Goal: Task Accomplishment & Management: Complete application form

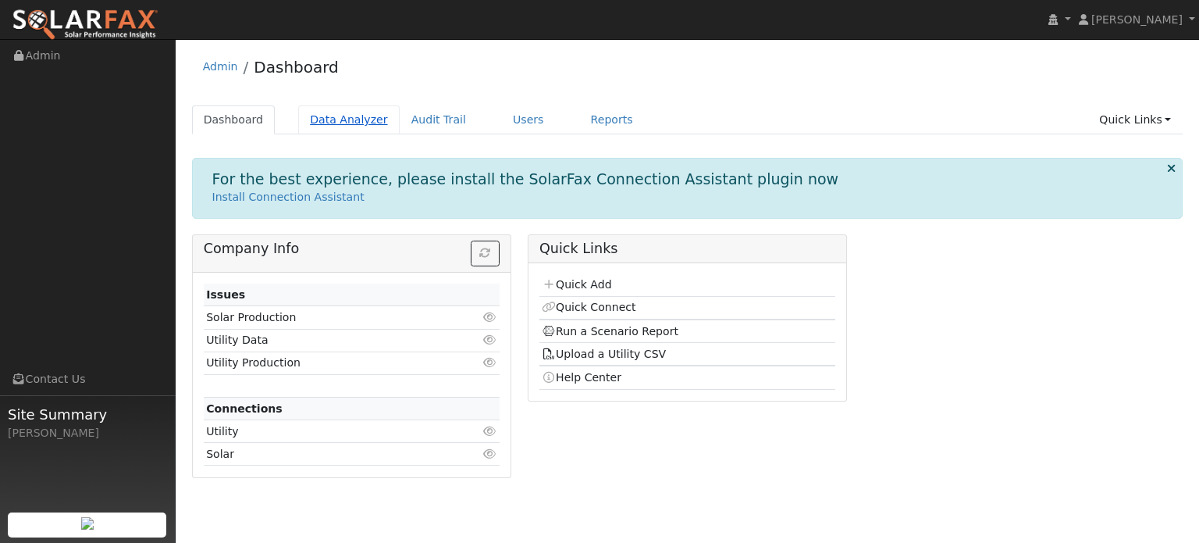
click at [319, 114] on link "Data Analyzer" at bounding box center [348, 119] width 101 height 29
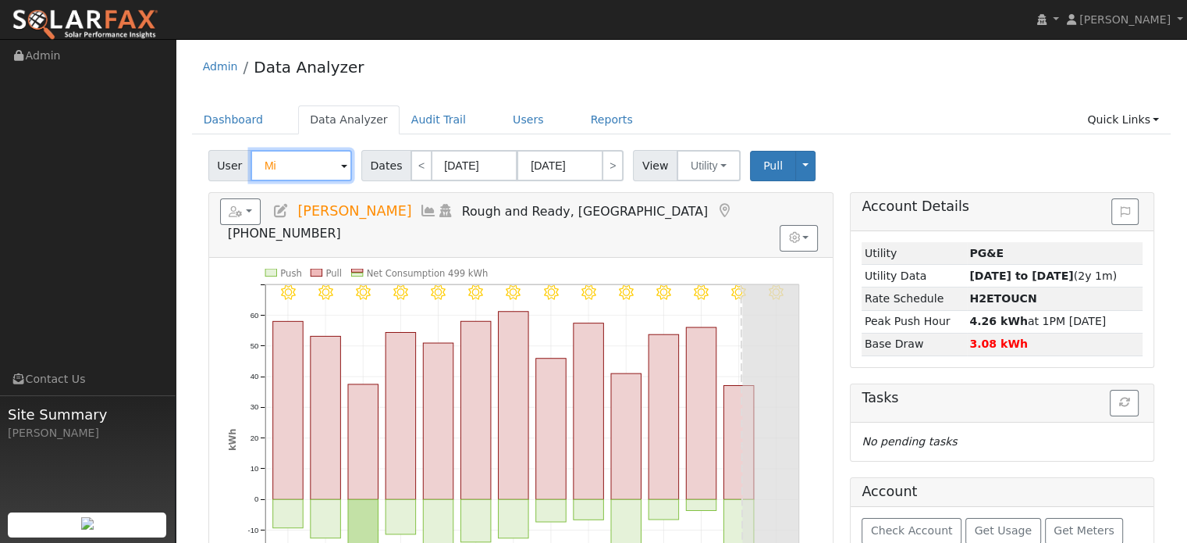
type input "M"
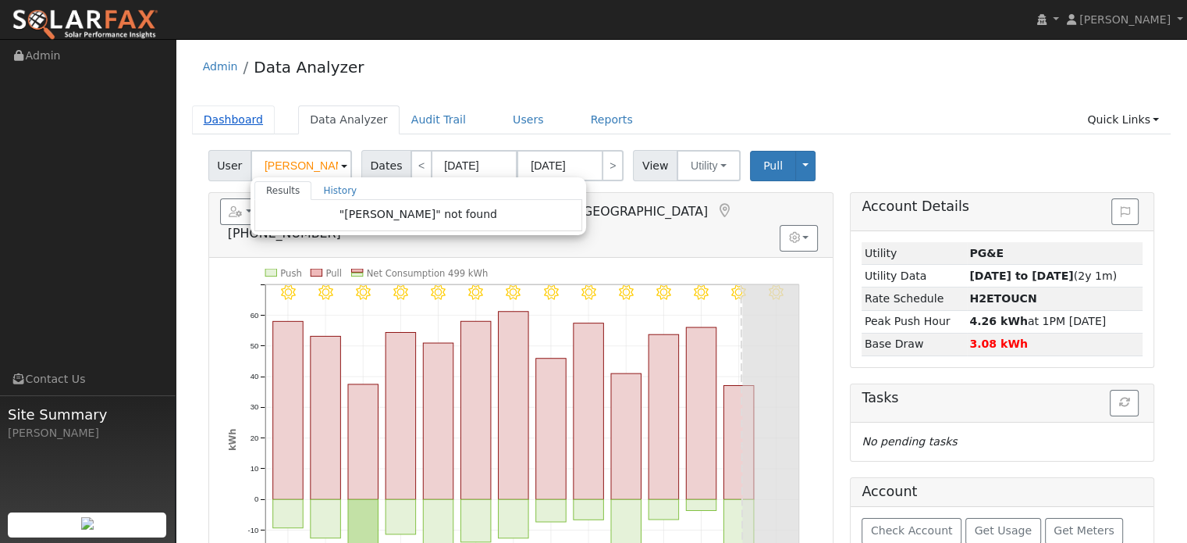
click at [233, 120] on link "Dashboard" at bounding box center [234, 119] width 84 height 29
type input "[PERSON_NAME]"
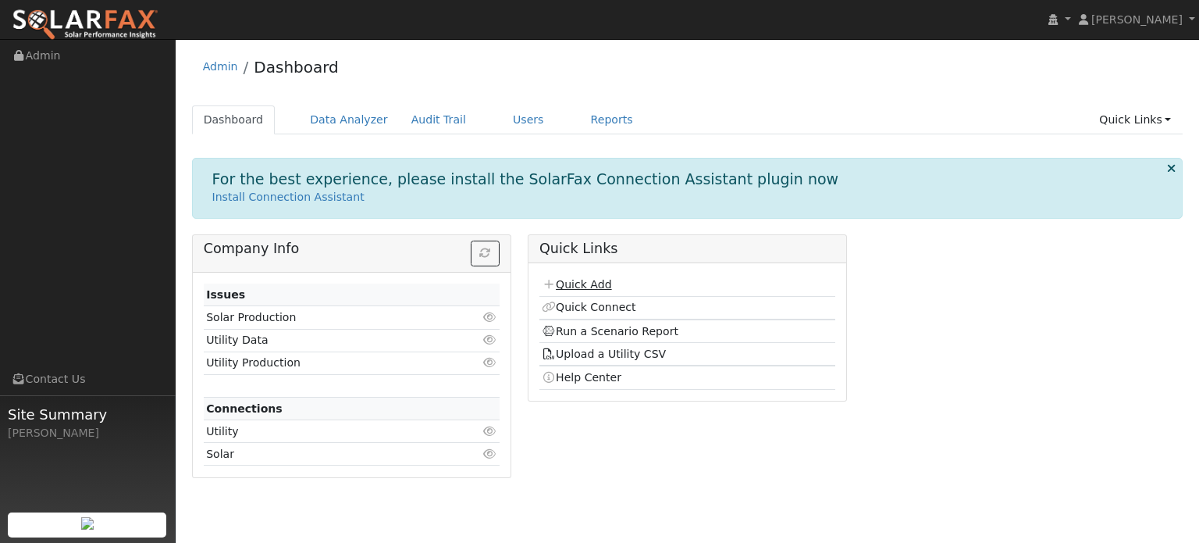
click at [580, 280] on link "Quick Add" at bounding box center [576, 284] width 69 height 12
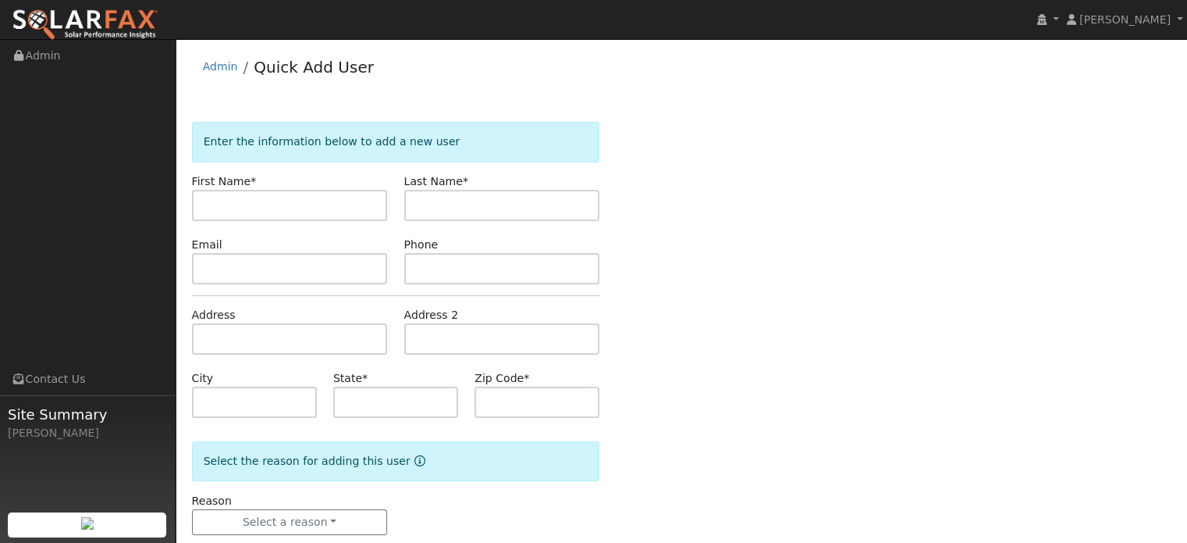
click at [230, 201] on input "text" at bounding box center [290, 205] width 196 height 31
type input "[PERSON_NAME]"
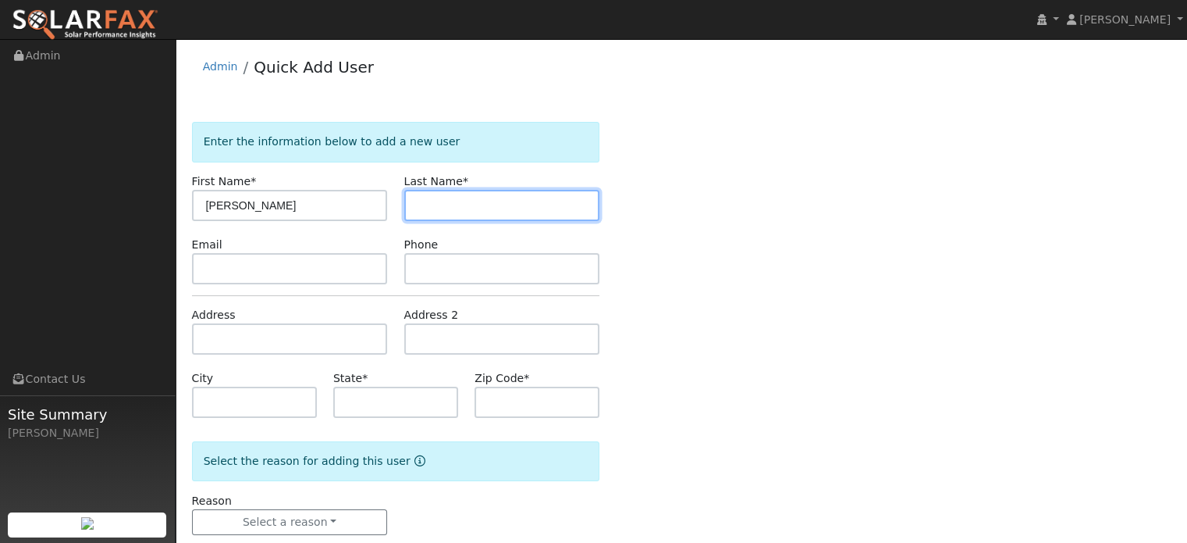
click at [437, 211] on input "text" at bounding box center [502, 205] width 196 height 31
type input "Goldman"
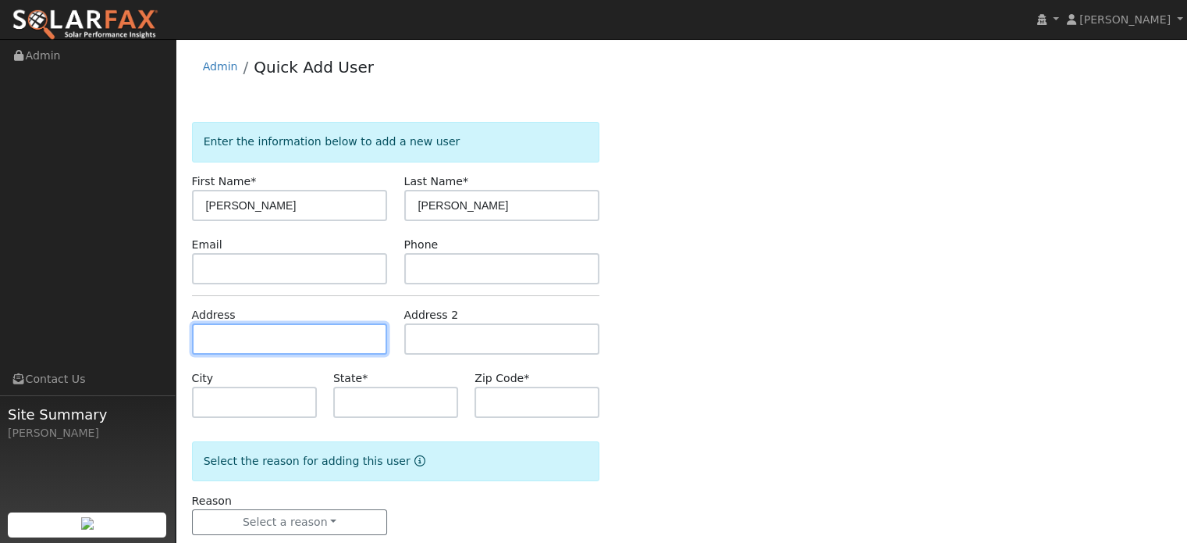
click at [224, 340] on input "text" at bounding box center [290, 338] width 196 height 31
paste input "18370 Goa Way"
type input "18370 Goa Way"
type input "Nevada City"
type input "CA"
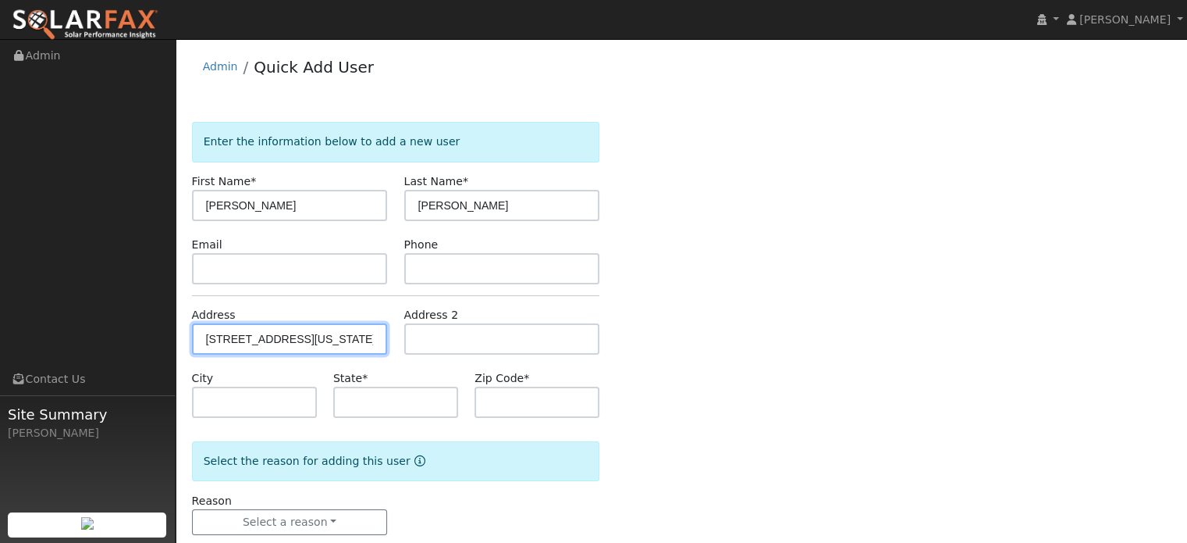
type input "95959"
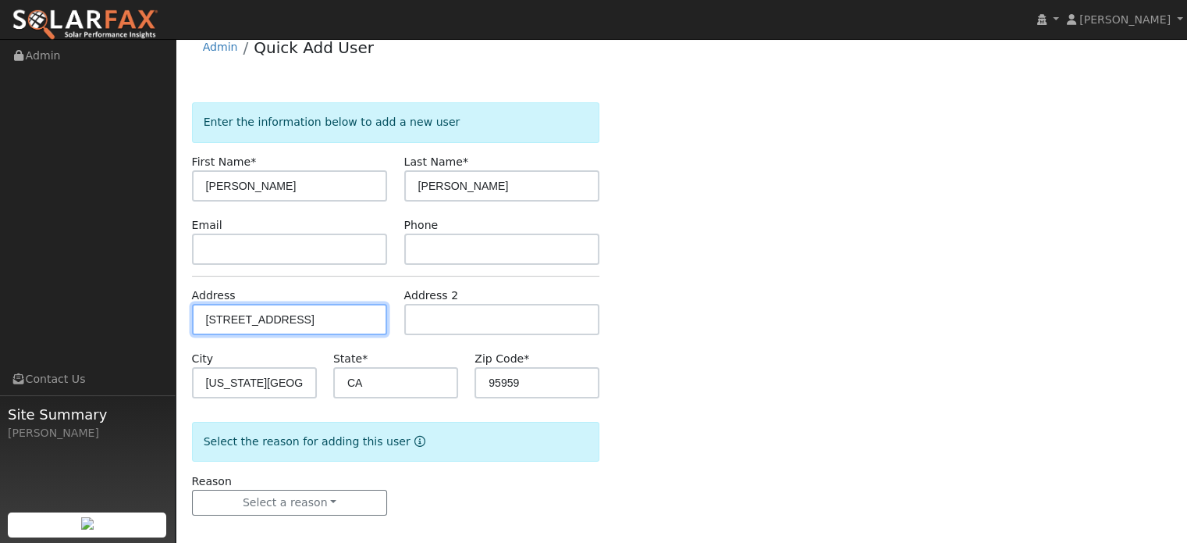
scroll to position [30, 0]
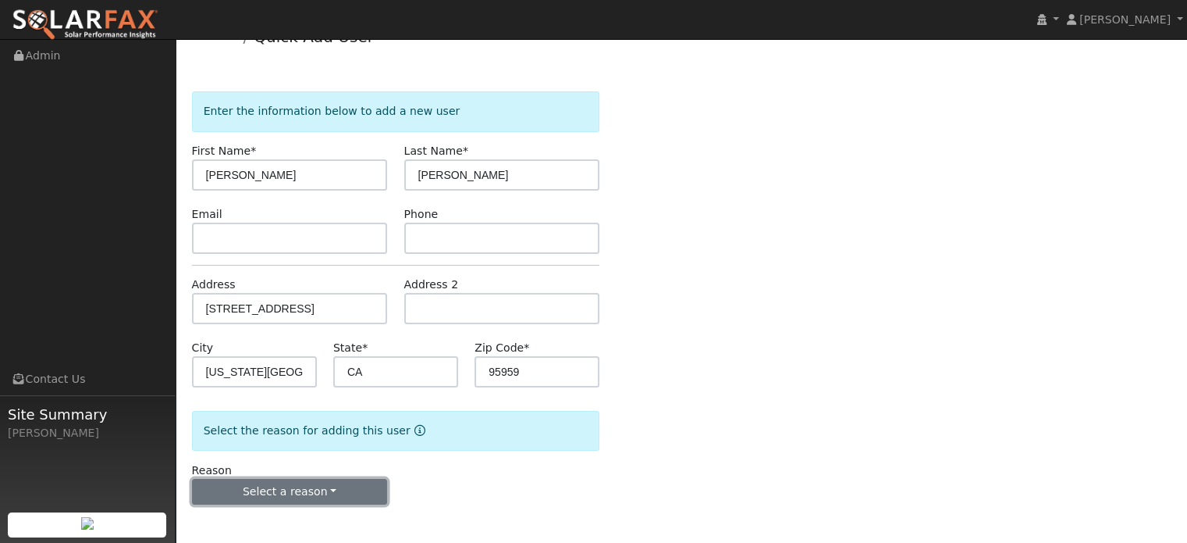
click at [337, 486] on button "Select a reason" at bounding box center [290, 492] width 196 height 27
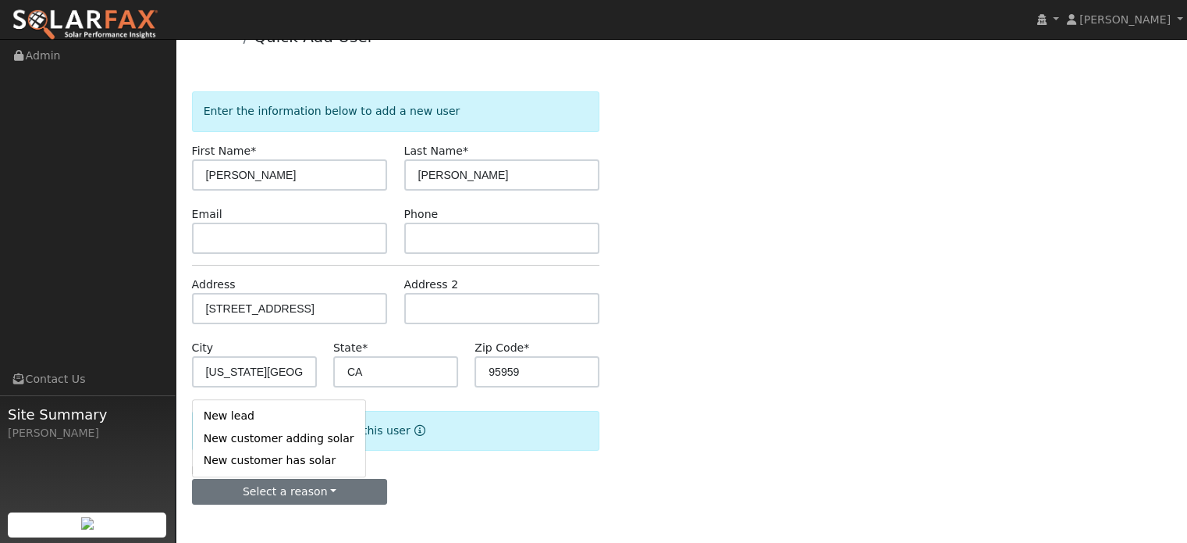
click at [286, 446] on link "New customer adding solar" at bounding box center [279, 438] width 173 height 22
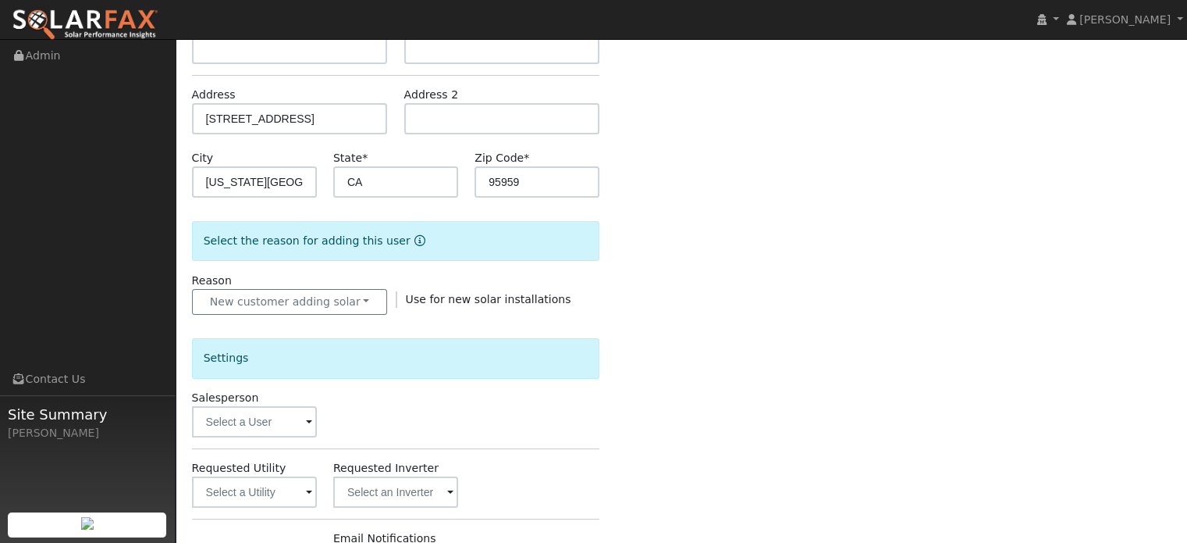
scroll to position [343, 0]
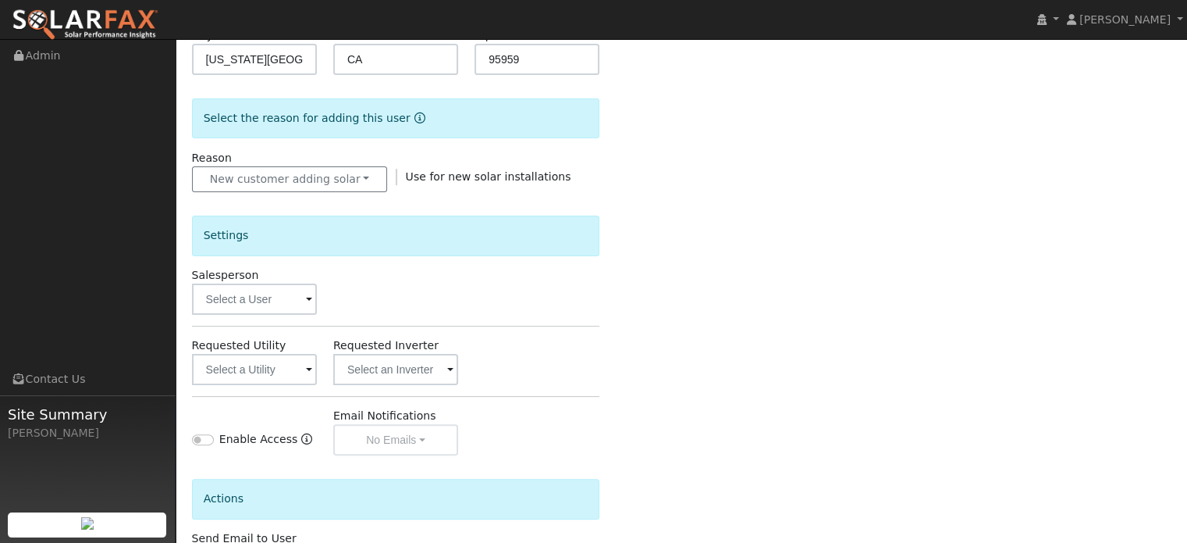
click at [311, 299] on span at bounding box center [309, 300] width 6 height 18
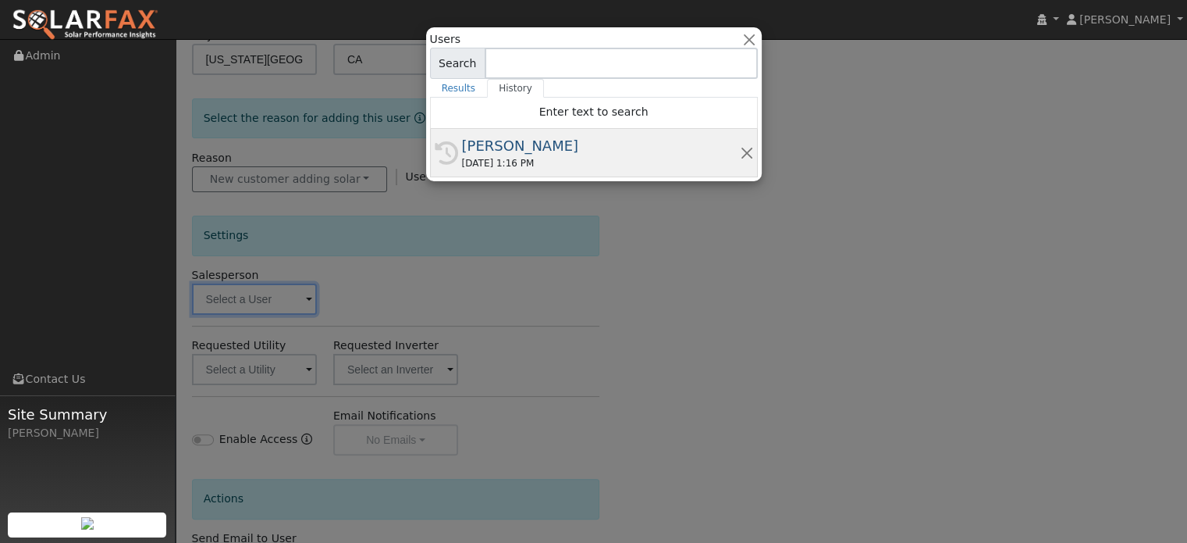
click at [550, 144] on div "[PERSON_NAME]" at bounding box center [601, 145] width 278 height 21
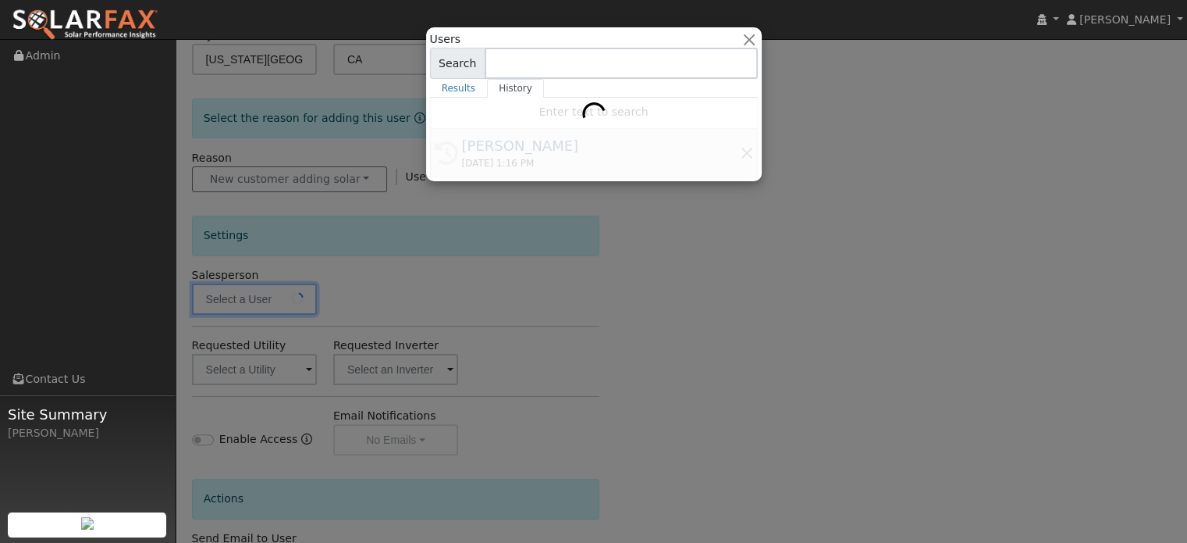
type input "[PERSON_NAME]"
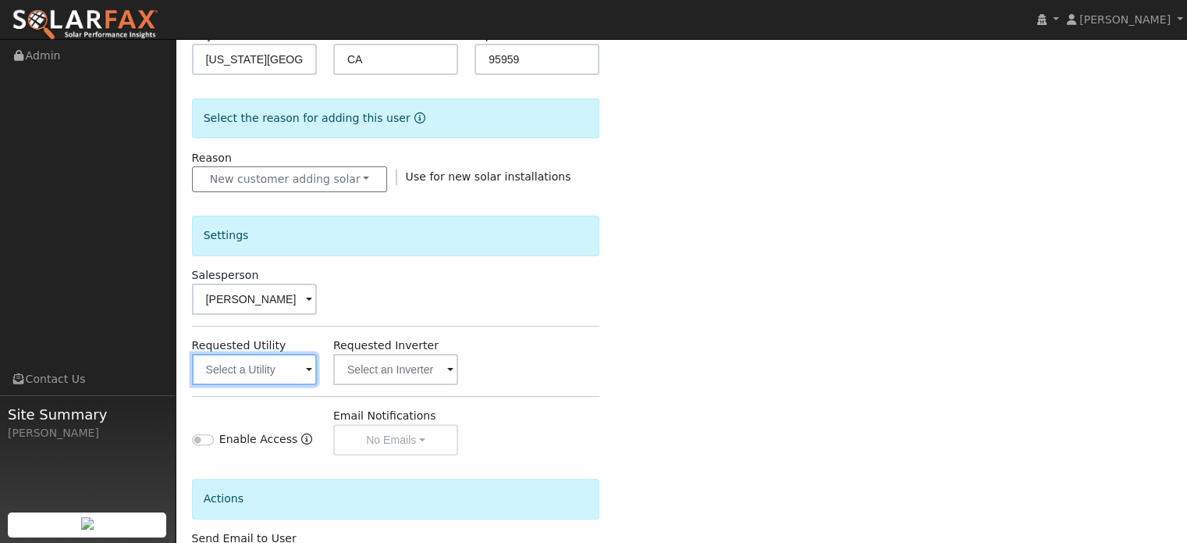
click at [295, 372] on input "text" at bounding box center [254, 369] width 125 height 31
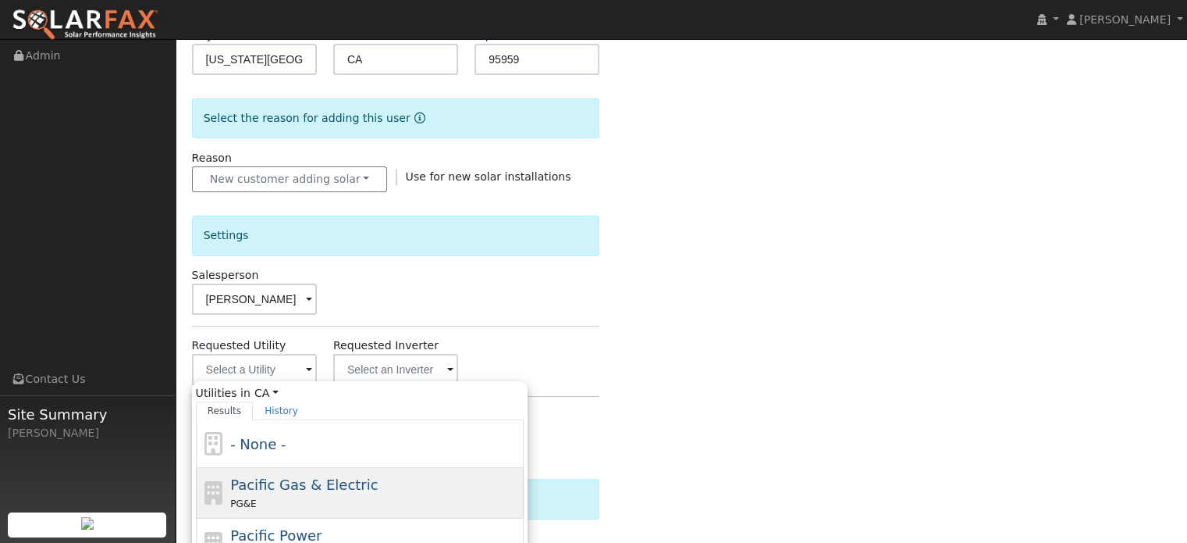
click at [282, 489] on span "Pacific Gas & Electric" at bounding box center [304, 484] width 148 height 16
type input "Pacific Gas & Electric"
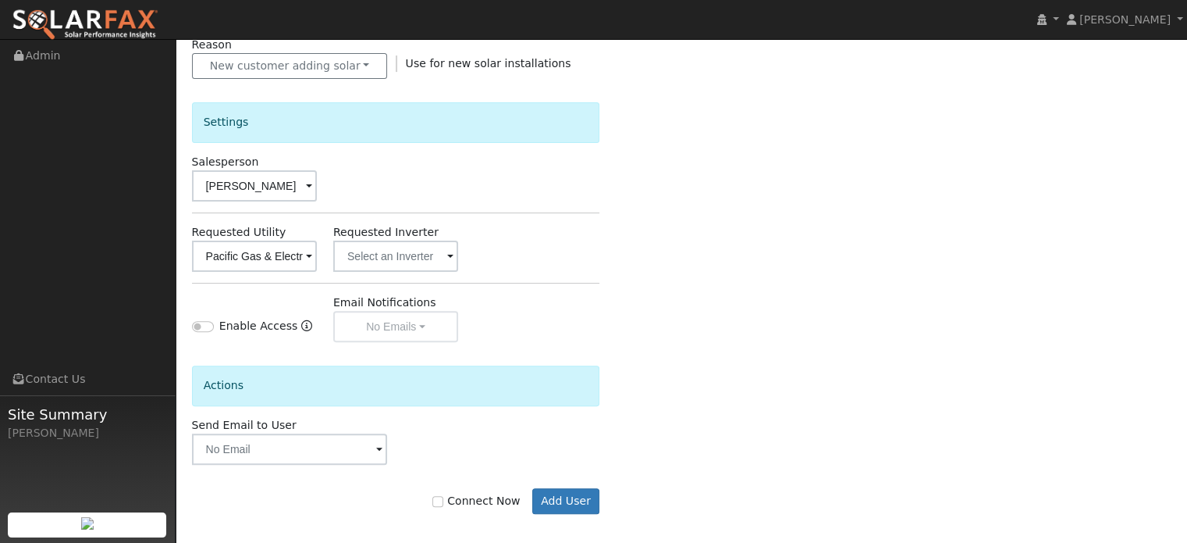
scroll to position [464, 0]
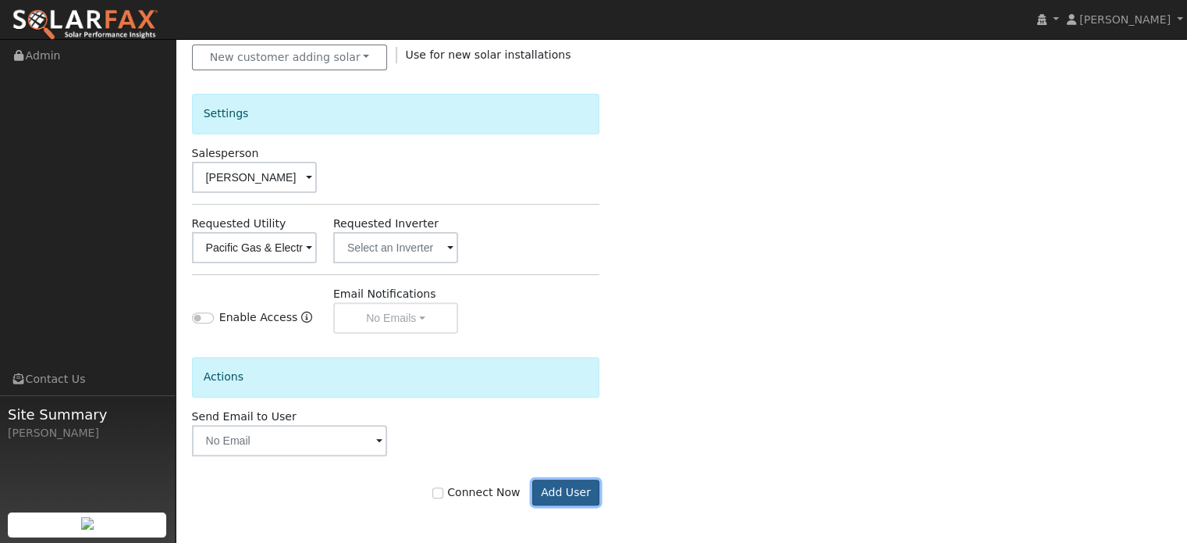
click at [562, 493] on button "Add User" at bounding box center [566, 492] width 68 height 27
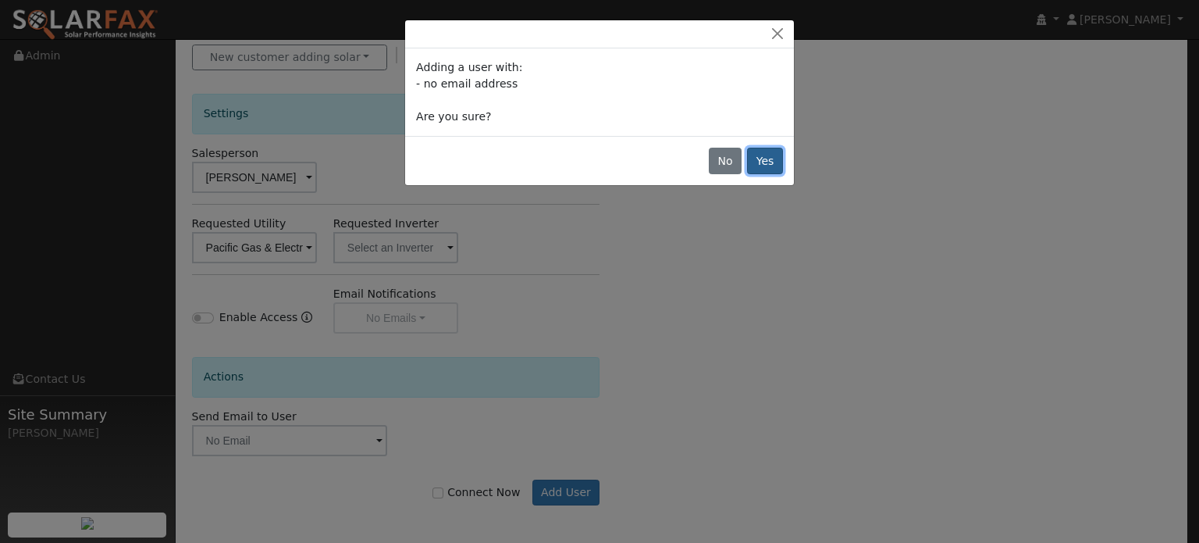
click at [765, 157] on button "Yes" at bounding box center [765, 161] width 36 height 27
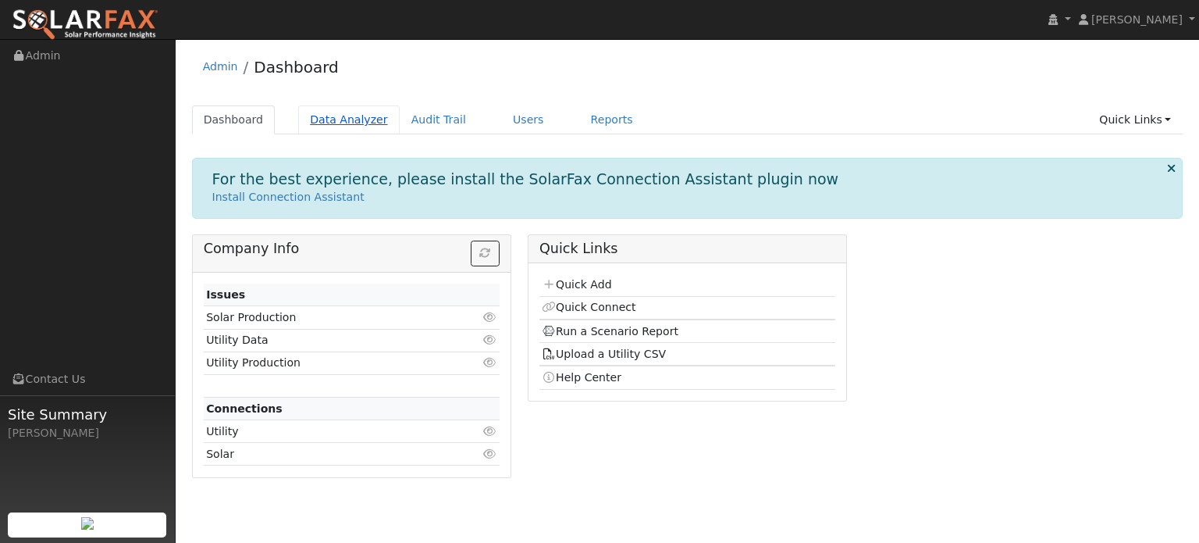
click at [347, 124] on link "Data Analyzer" at bounding box center [348, 119] width 101 height 29
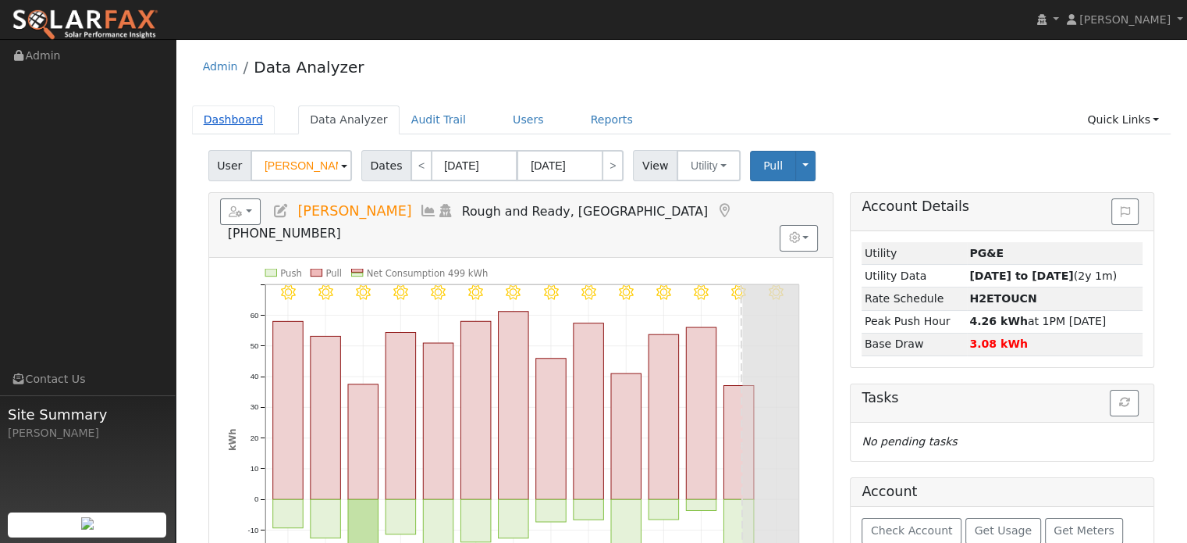
click at [212, 121] on link "Dashboard" at bounding box center [234, 119] width 84 height 29
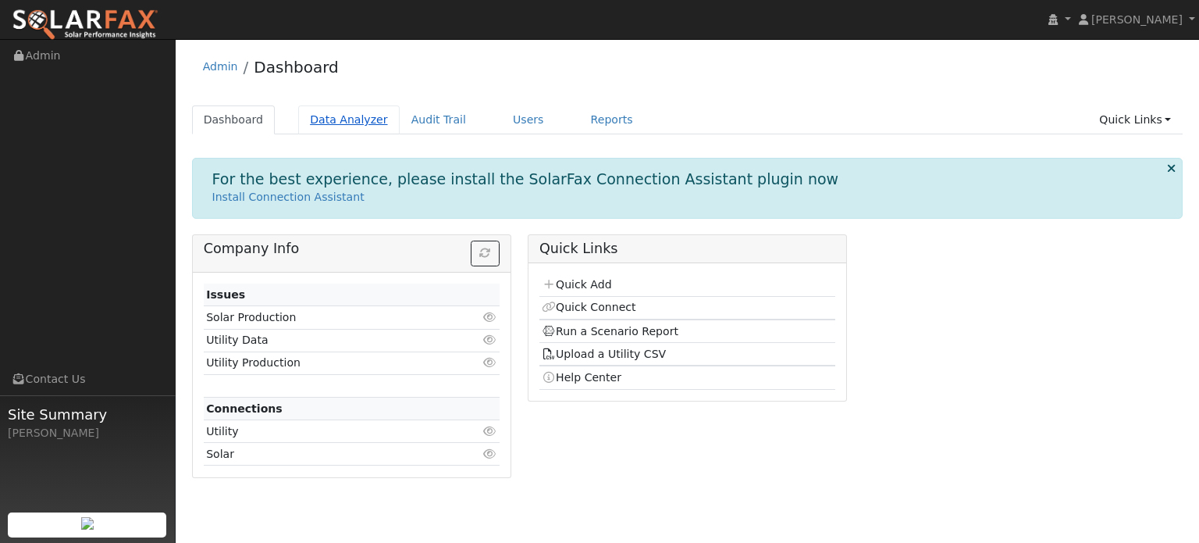
click at [353, 122] on link "Data Analyzer" at bounding box center [348, 119] width 101 height 29
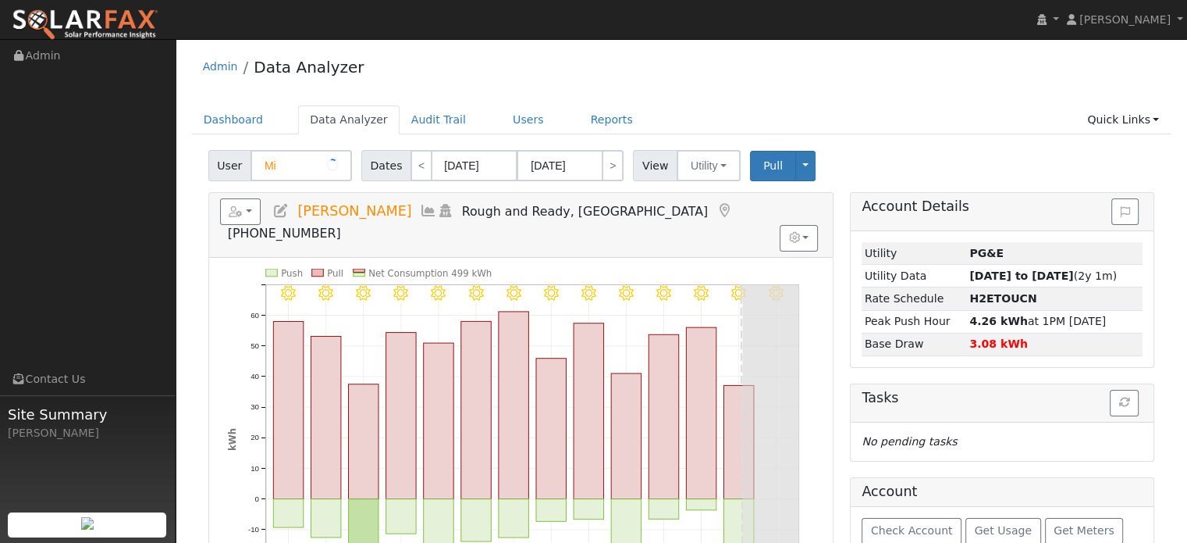
type input "M"
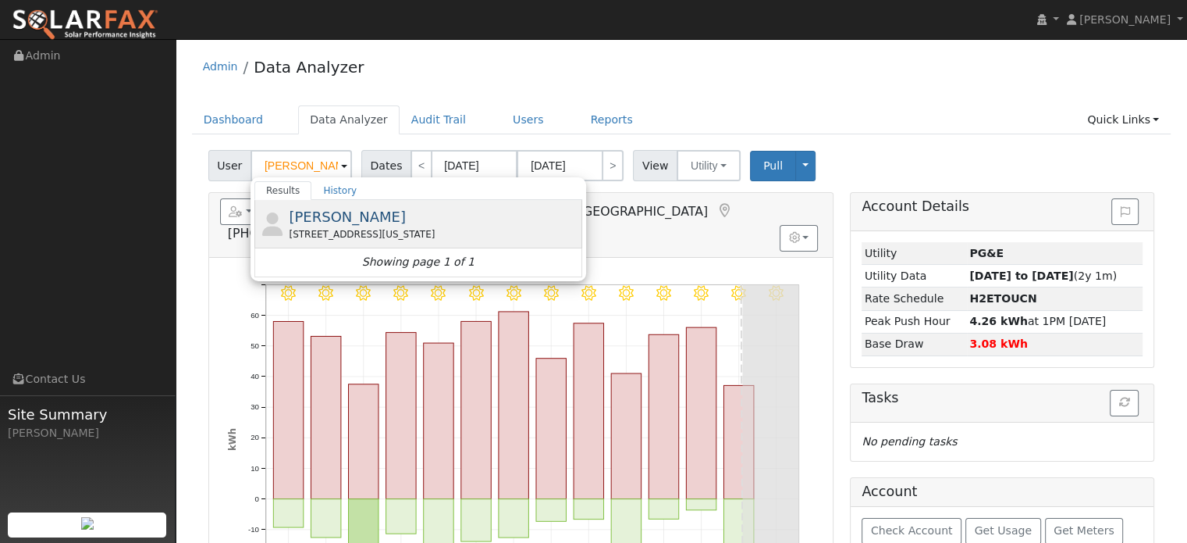
click at [343, 227] on div "[STREET_ADDRESS][US_STATE]" at bounding box center [434, 234] width 290 height 14
type input "[PERSON_NAME]"
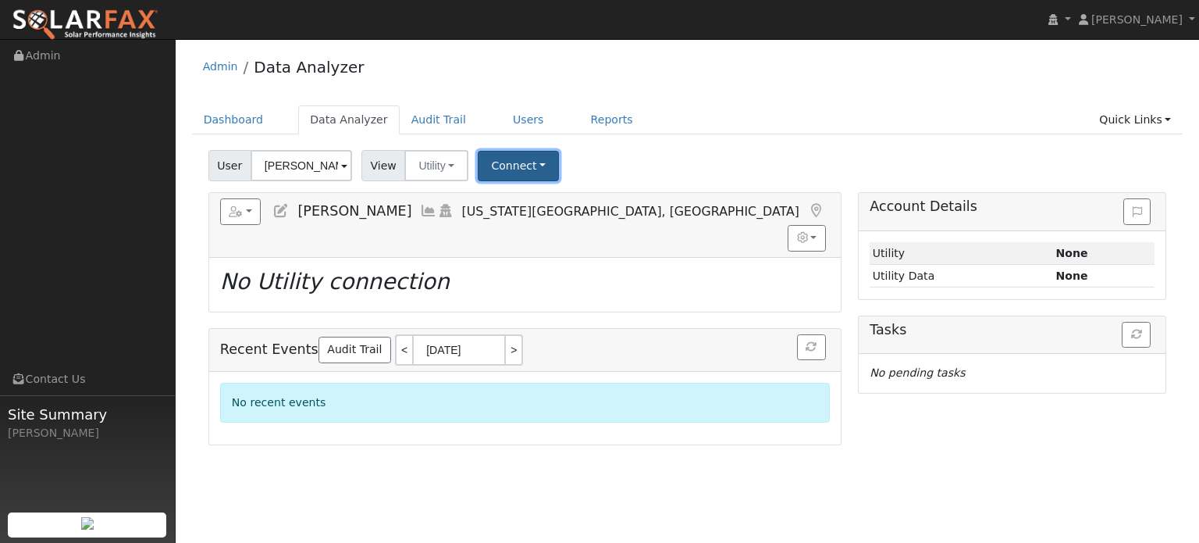
click at [513, 170] on button "Connect" at bounding box center [518, 166] width 81 height 30
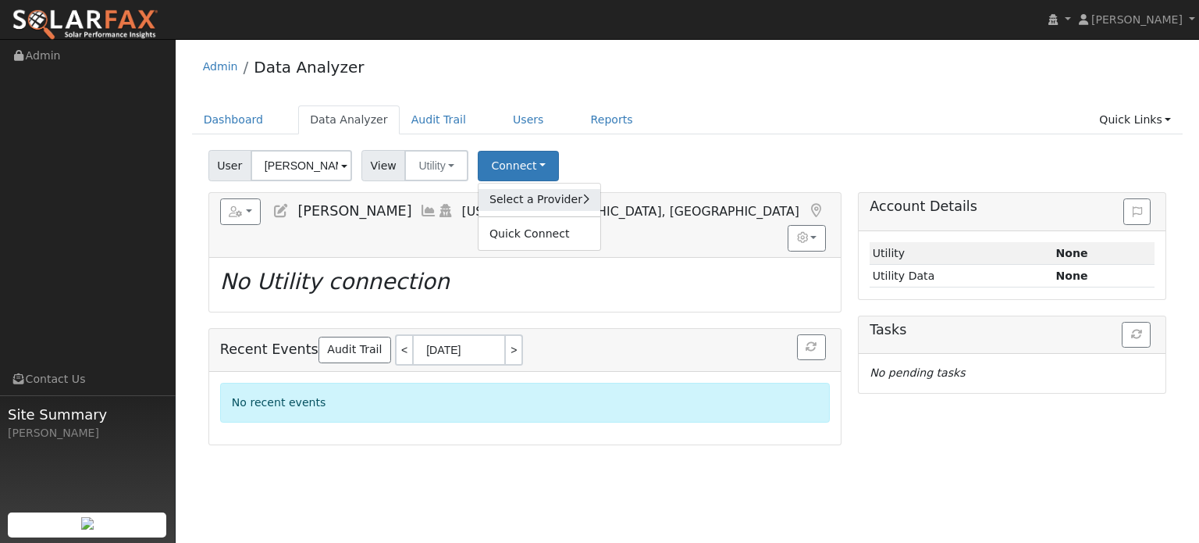
click at [509, 193] on link "Select a Provider" at bounding box center [540, 200] width 122 height 22
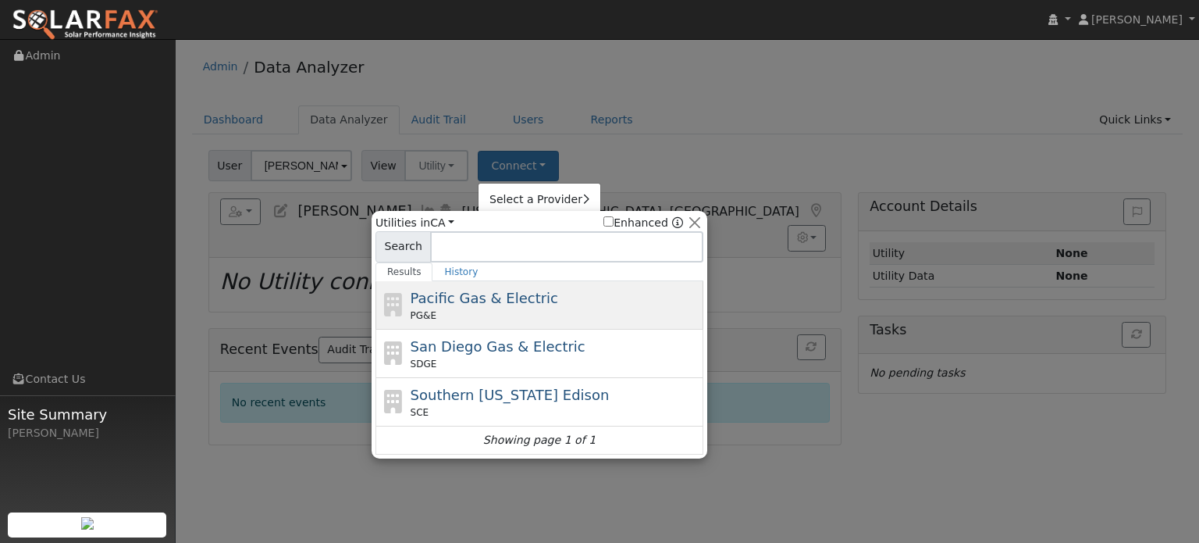
click at [485, 304] on span "Pacific Gas & Electric" at bounding box center [485, 298] width 148 height 16
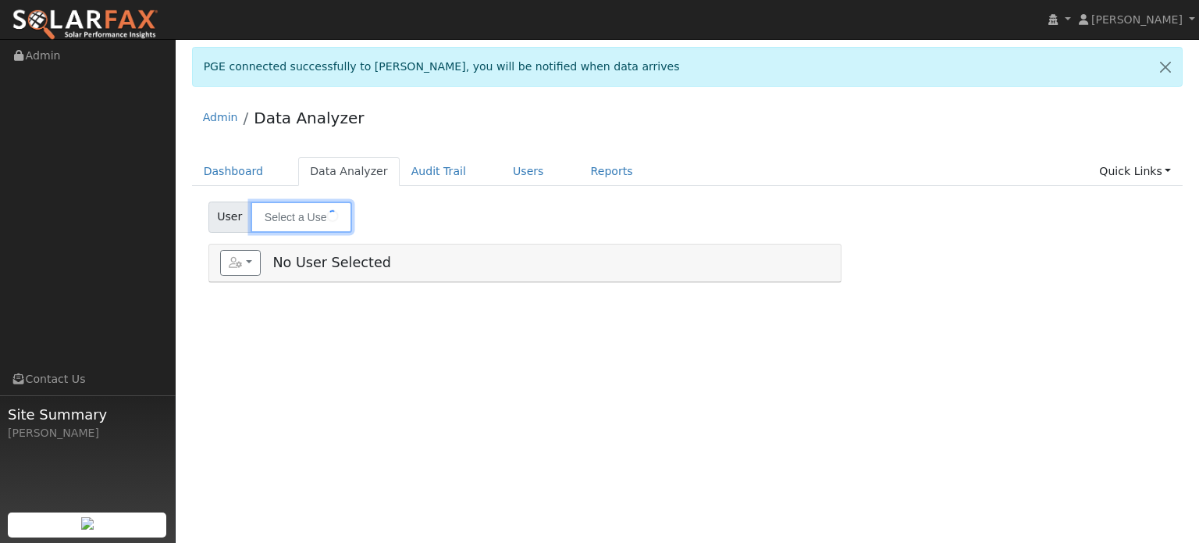
type input "[PERSON_NAME]"
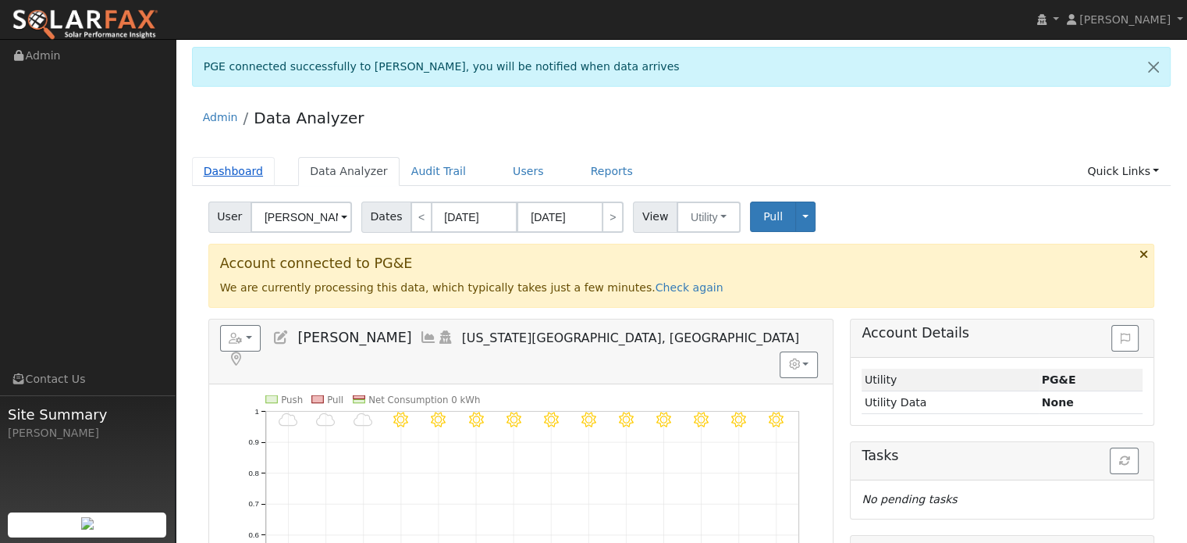
click at [212, 169] on link "Dashboard" at bounding box center [234, 171] width 84 height 29
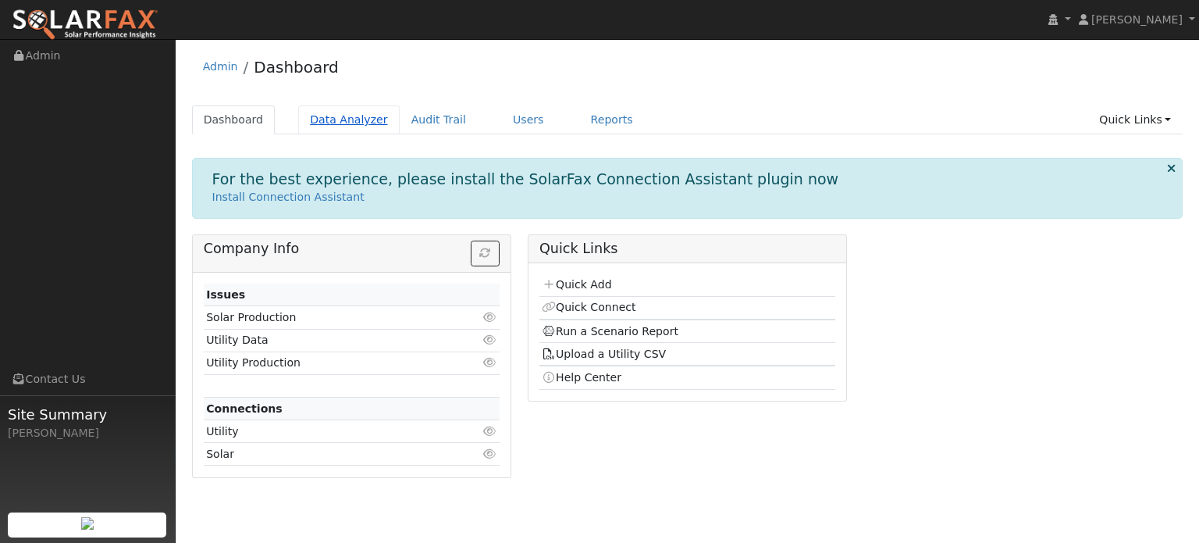
click at [328, 123] on link "Data Analyzer" at bounding box center [348, 119] width 101 height 29
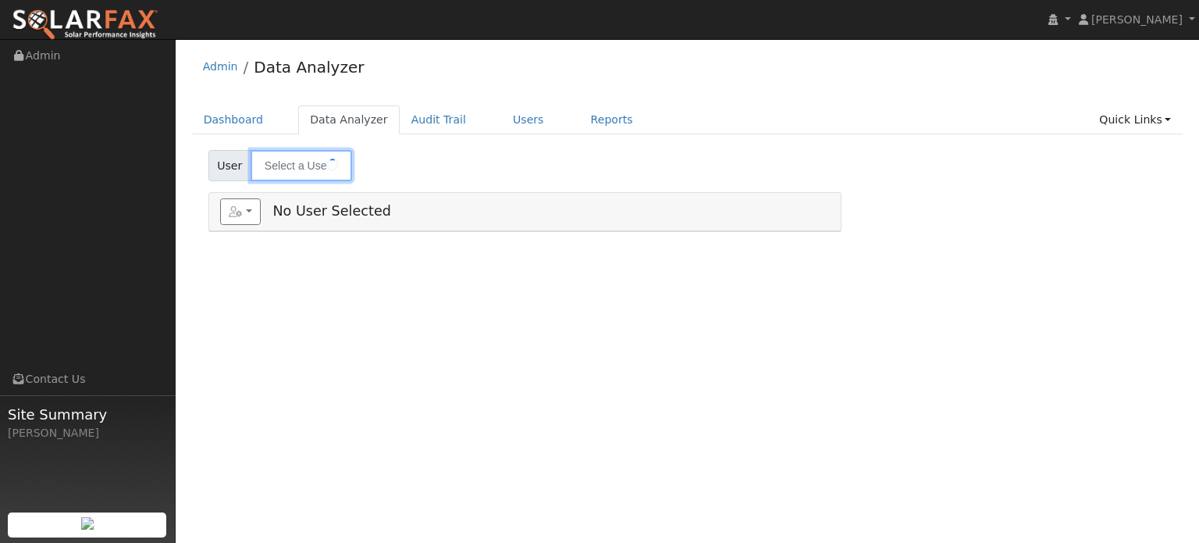
type input "Julie Goldman"
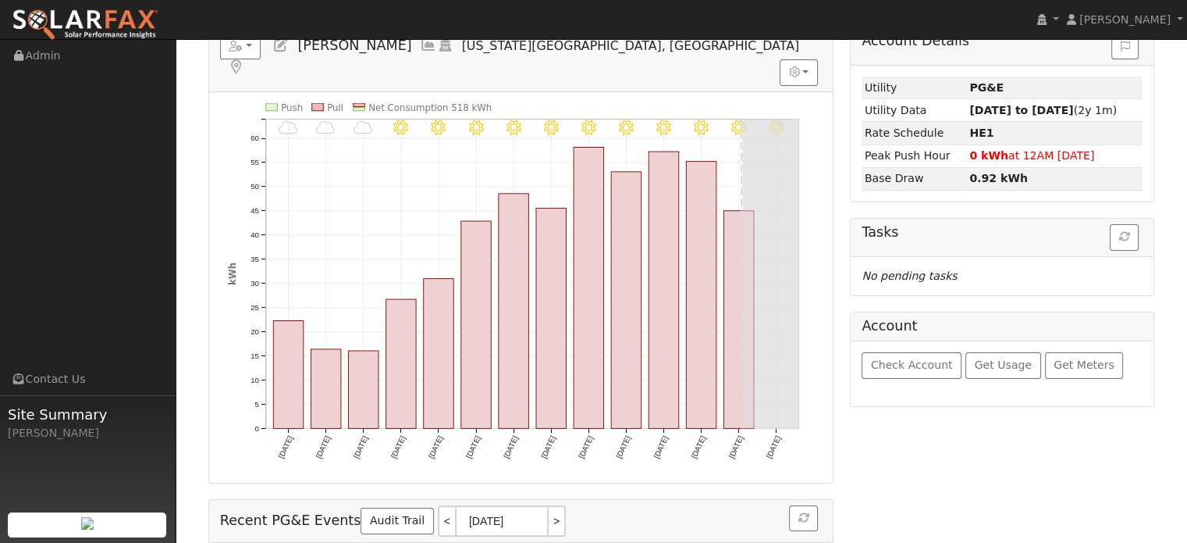
scroll to position [78, 0]
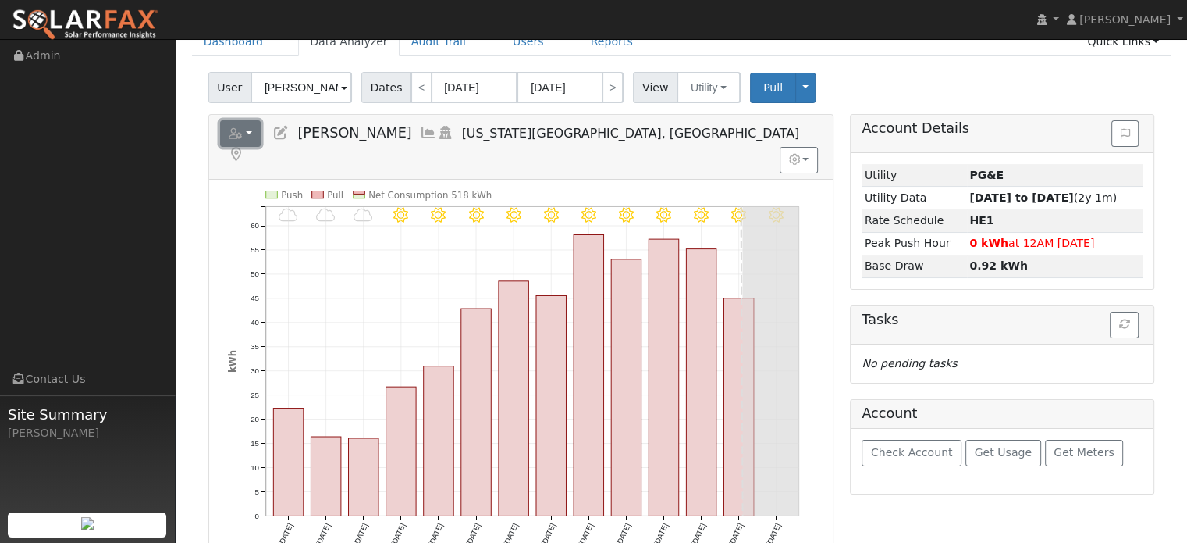
click at [251, 132] on button "button" at bounding box center [240, 133] width 41 height 27
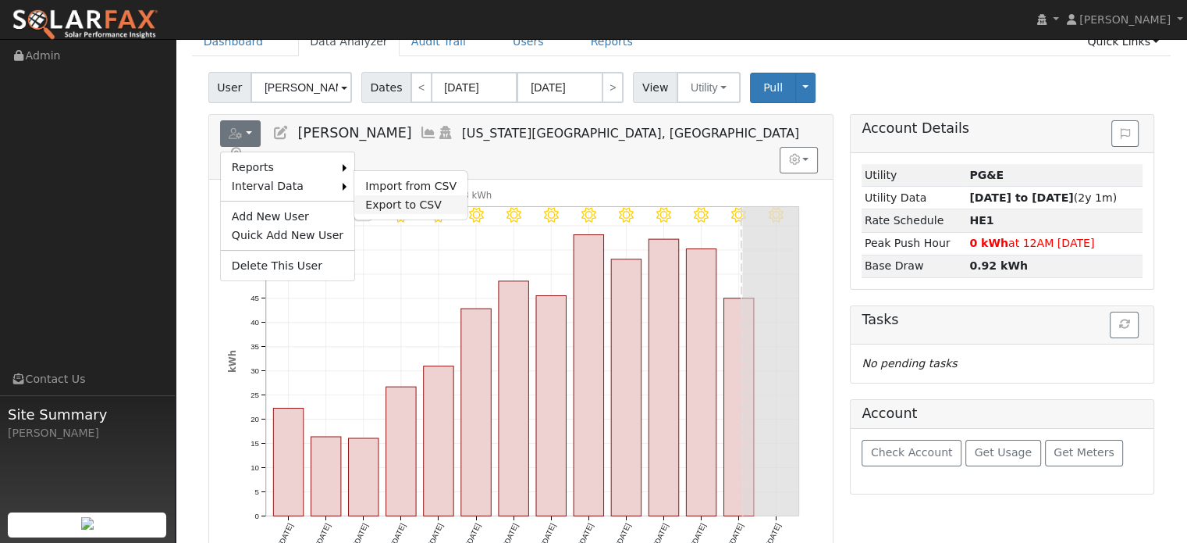
click at [383, 202] on link "Export to CSV" at bounding box center [410, 204] width 113 height 19
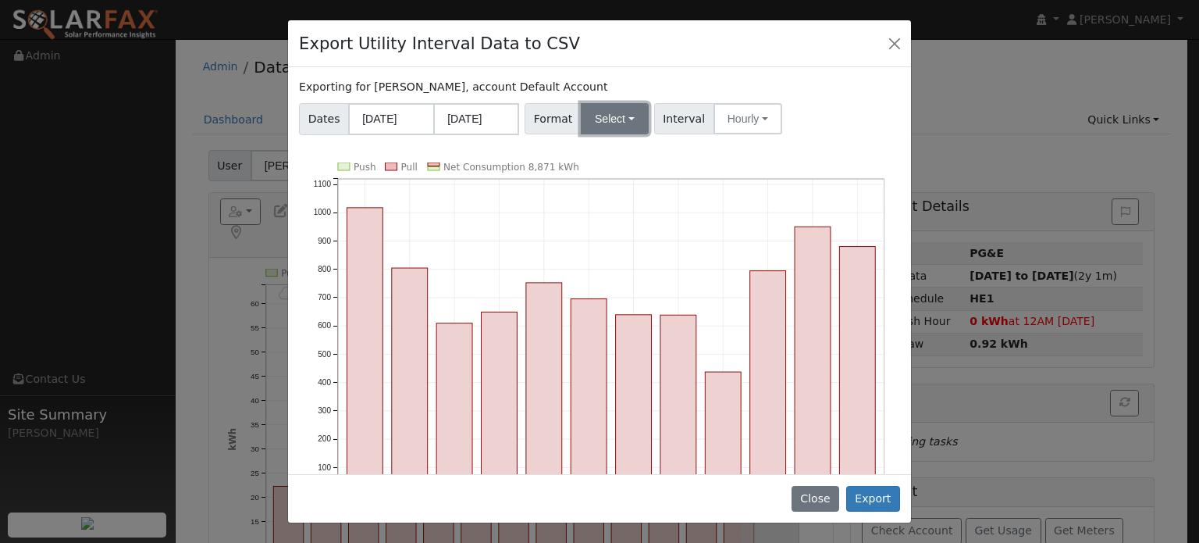
click at [603, 119] on button "Select" at bounding box center [615, 118] width 68 height 31
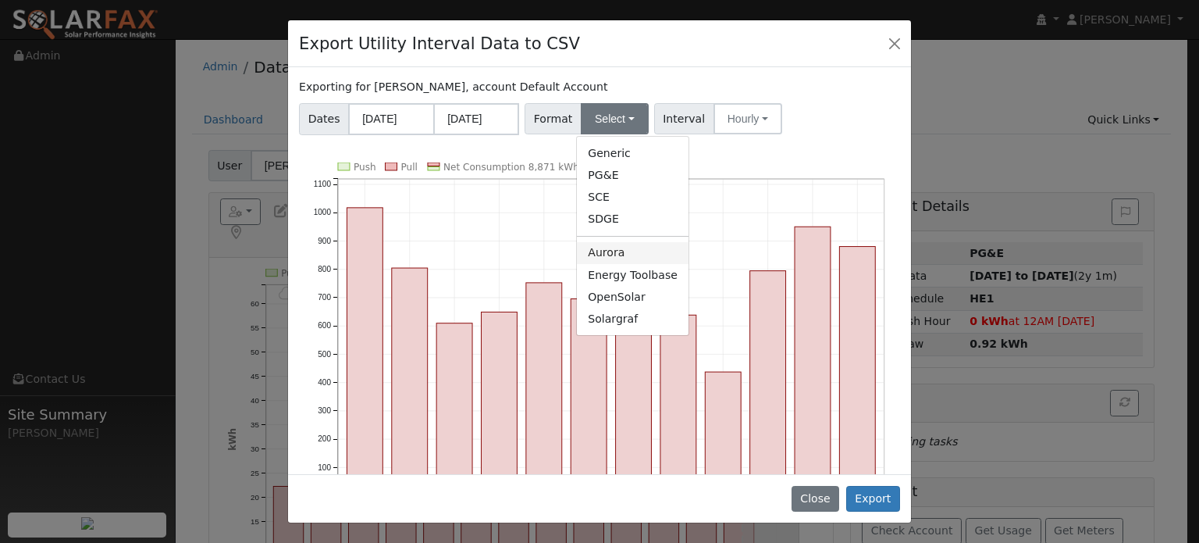
click at [595, 258] on link "Aurora" at bounding box center [633, 253] width 112 height 22
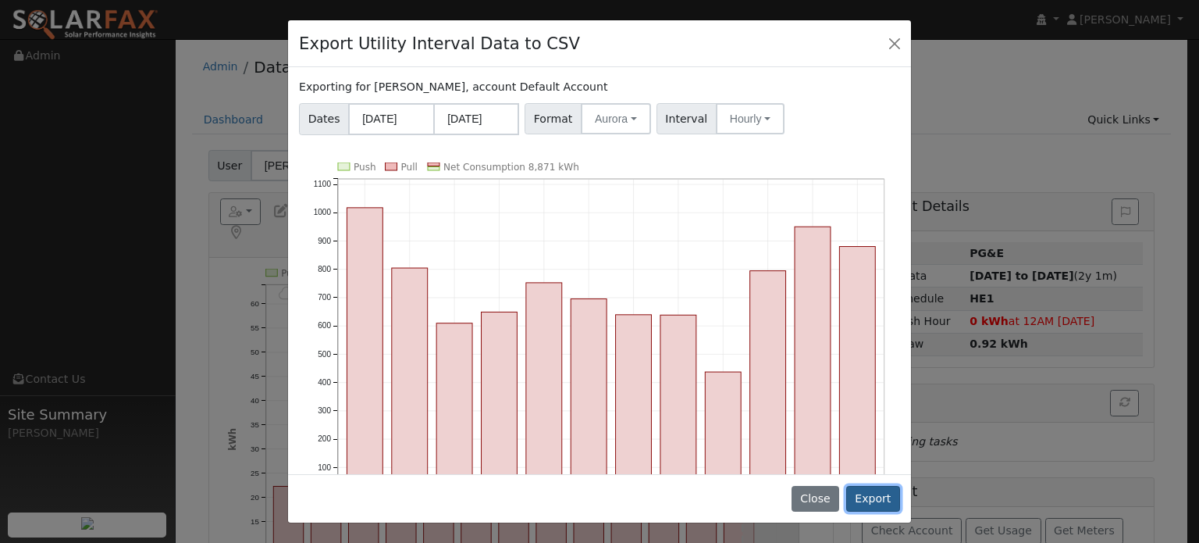
click at [881, 491] on button "Export" at bounding box center [873, 499] width 54 height 27
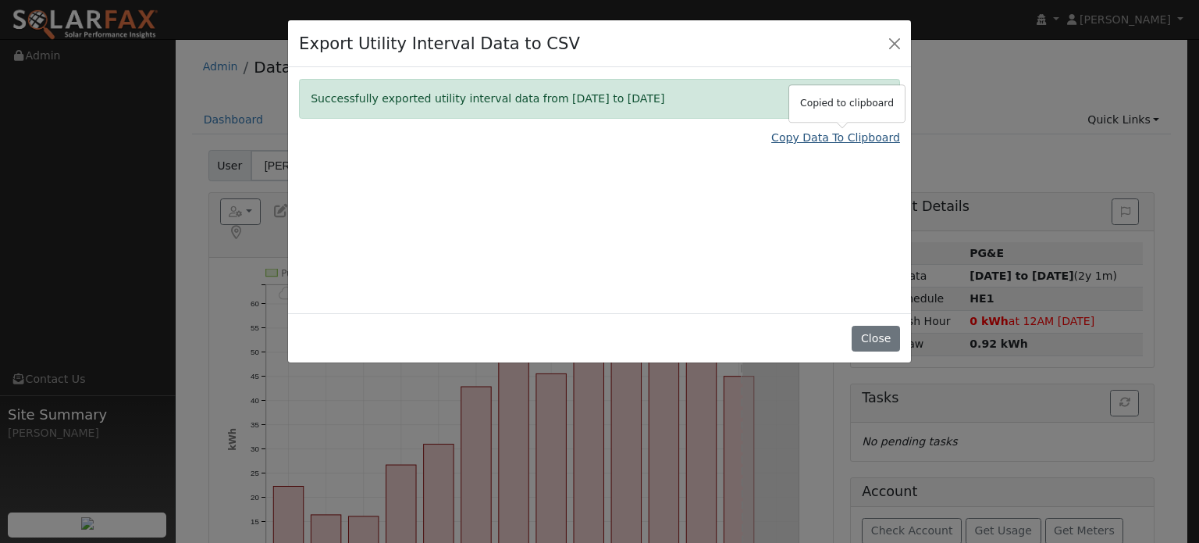
click at [844, 138] on link "Copy Data To Clipboard" at bounding box center [835, 138] width 129 height 16
click at [798, 140] on link "Copy Data To Clipboard" at bounding box center [835, 138] width 129 height 16
click at [818, 139] on link "Copy Data To Clipboard" at bounding box center [835, 138] width 129 height 16
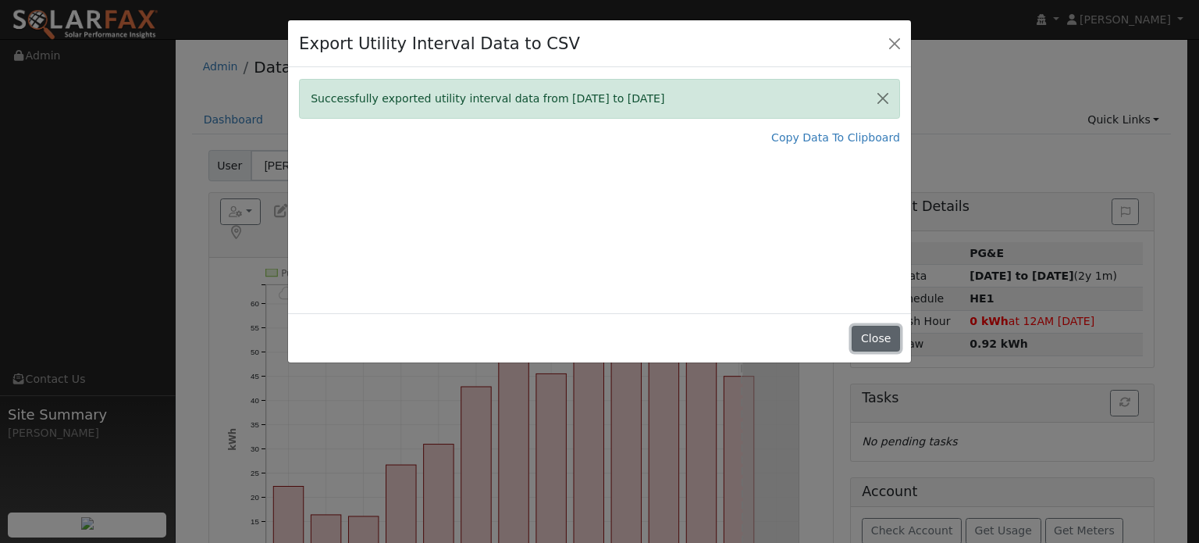
click at [874, 333] on button "Close" at bounding box center [876, 339] width 48 height 27
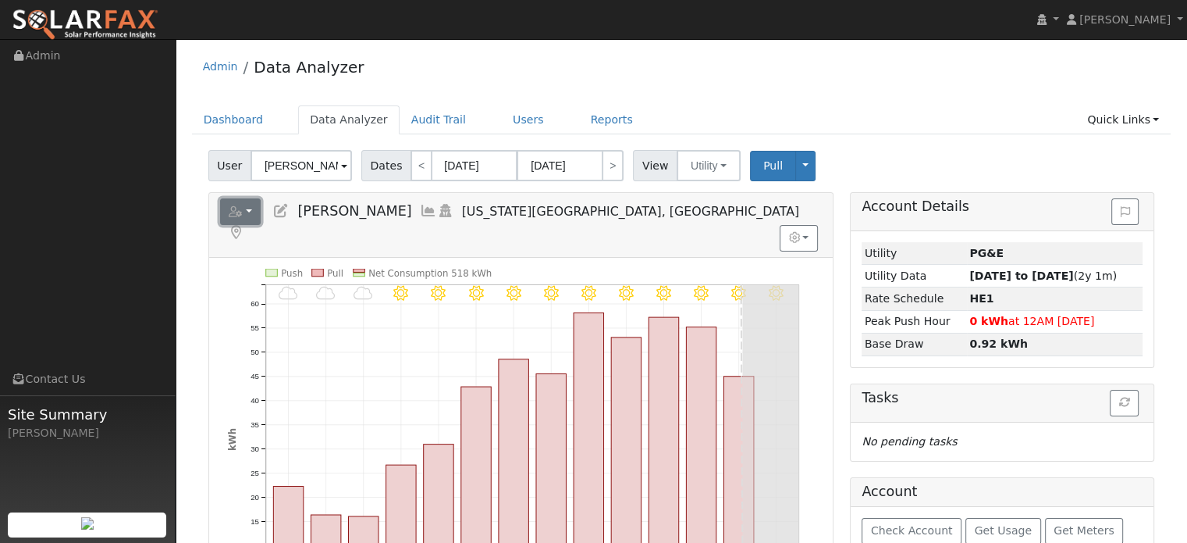
click at [250, 214] on button "button" at bounding box center [240, 211] width 41 height 27
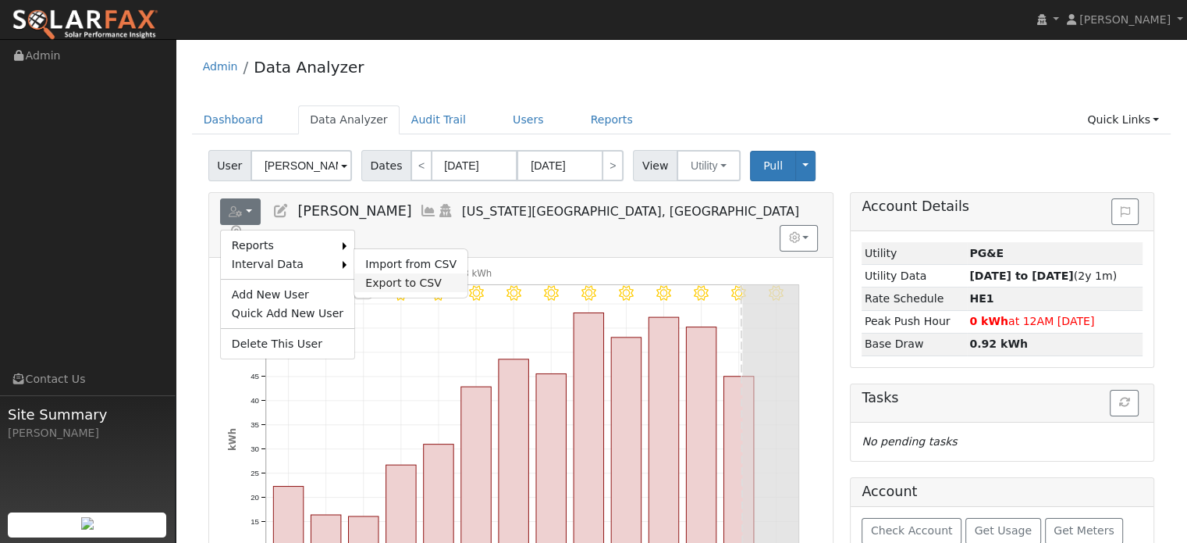
click at [420, 275] on link "Export to CSV" at bounding box center [410, 282] width 113 height 19
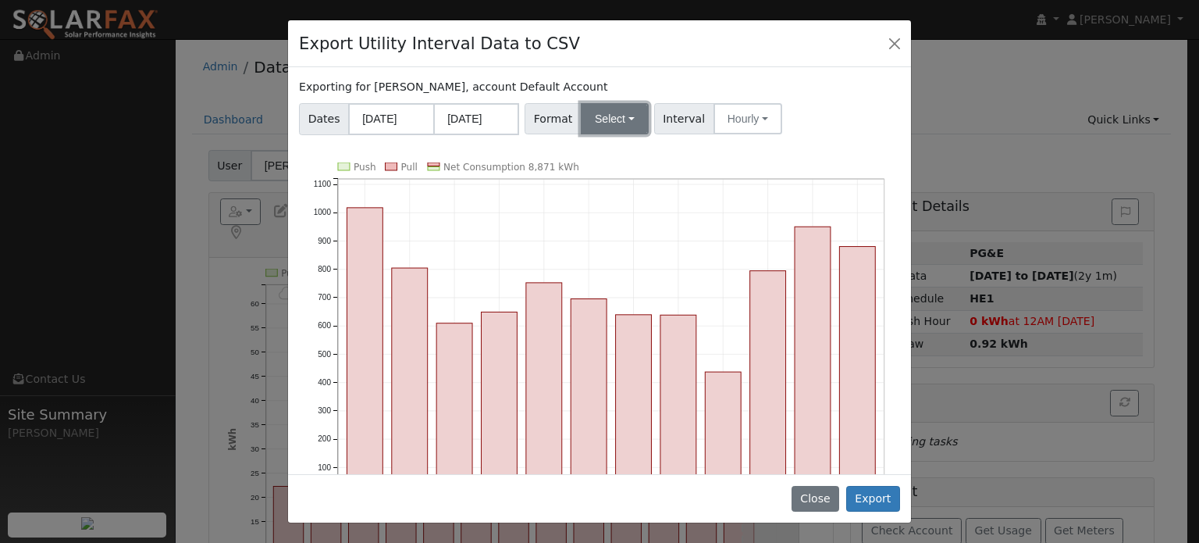
click at [615, 113] on button "Select" at bounding box center [615, 118] width 68 height 31
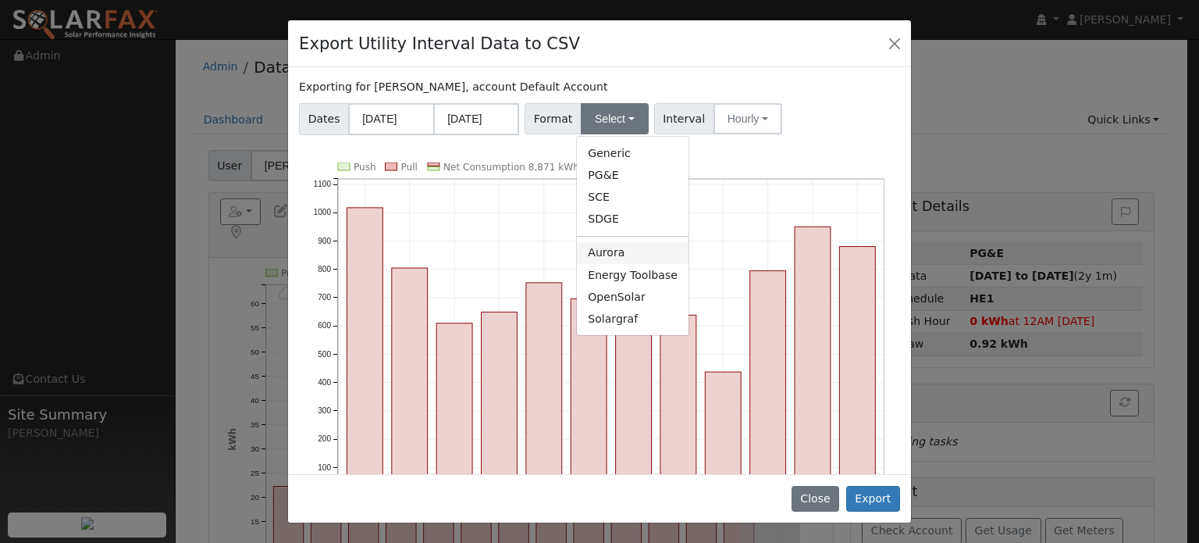
click at [630, 243] on link "Aurora" at bounding box center [633, 253] width 112 height 22
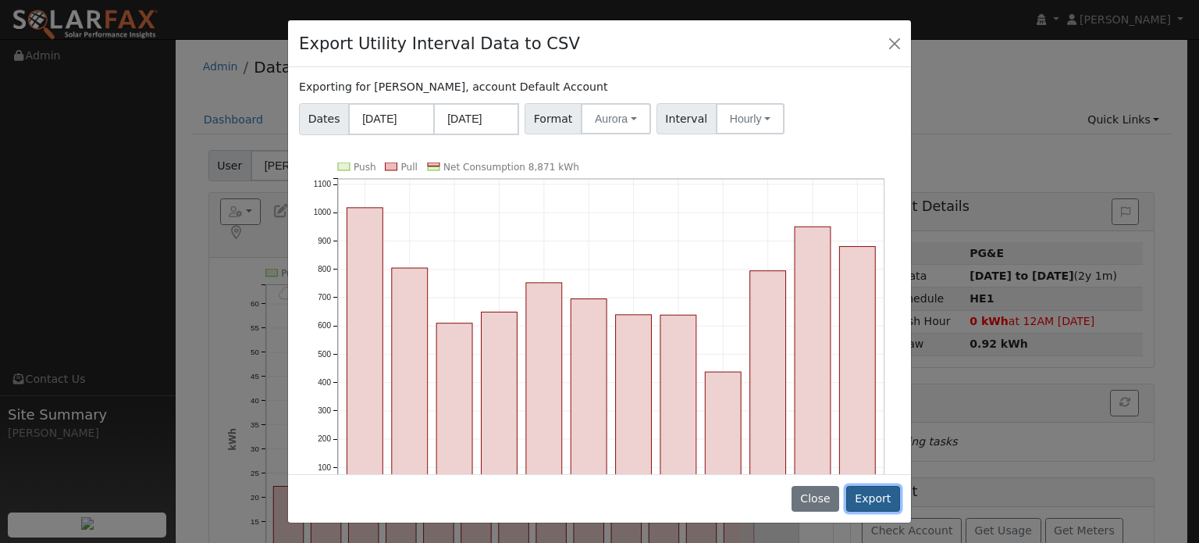
click at [878, 498] on button "Export" at bounding box center [873, 499] width 54 height 27
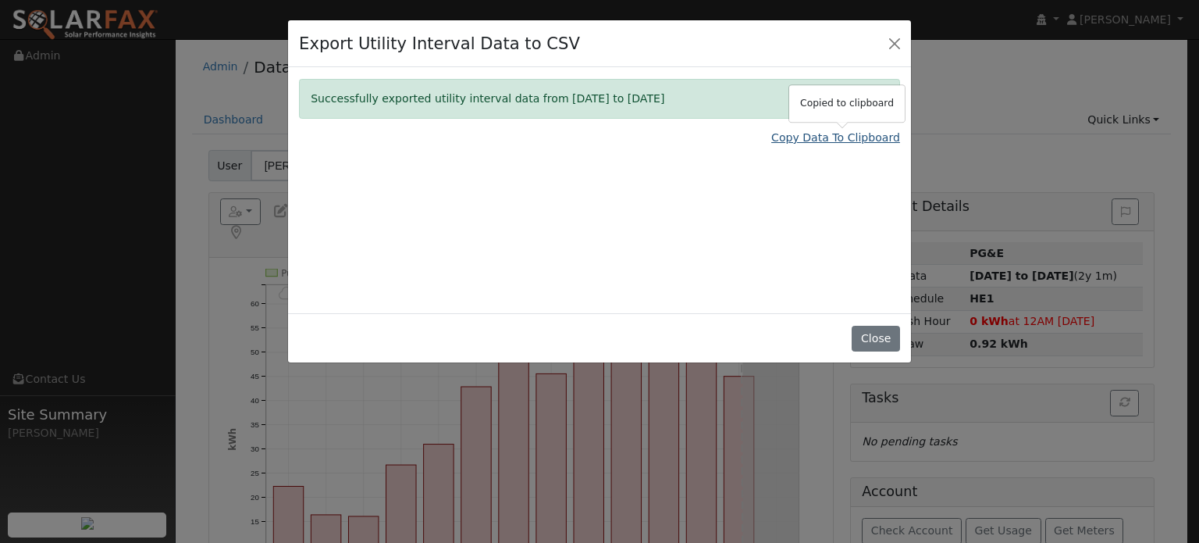
click at [859, 139] on link "Copy Data To Clipboard" at bounding box center [835, 138] width 129 height 16
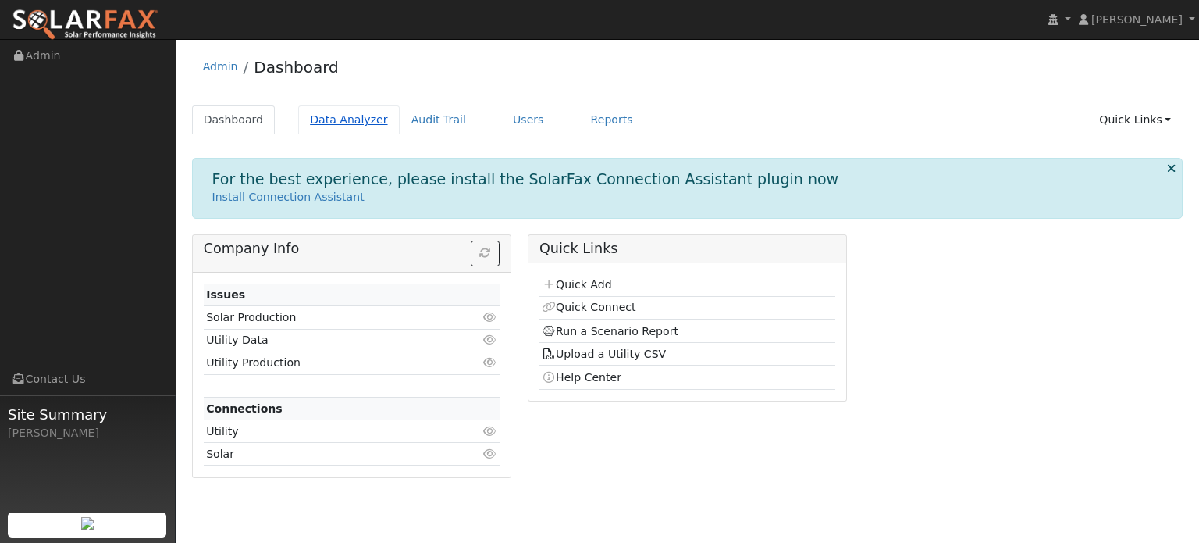
click at [334, 118] on link "Data Analyzer" at bounding box center [348, 119] width 101 height 29
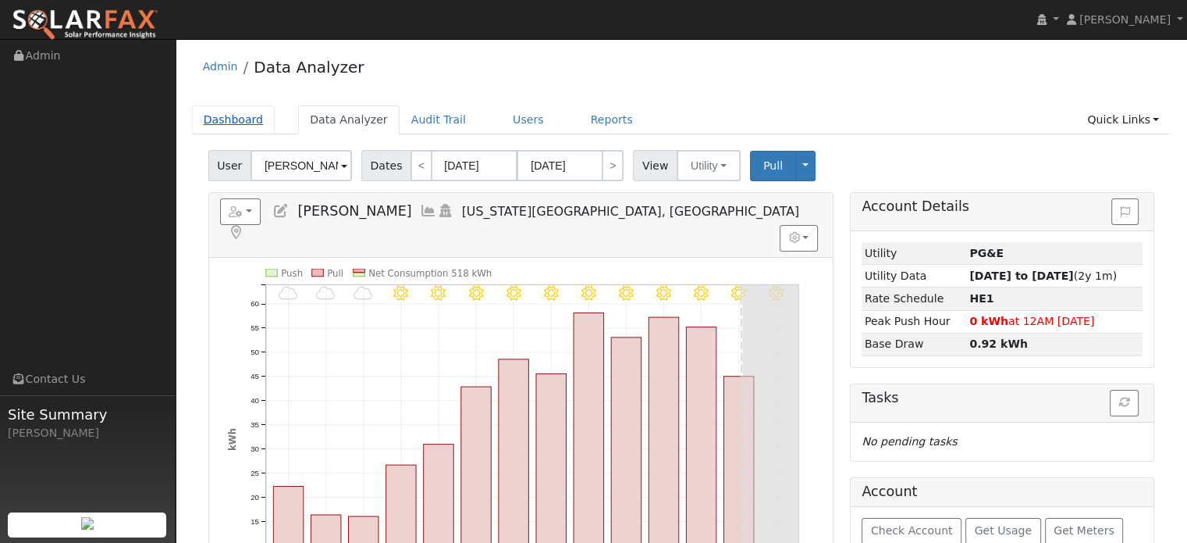
click at [222, 119] on link "Dashboard" at bounding box center [234, 119] width 84 height 29
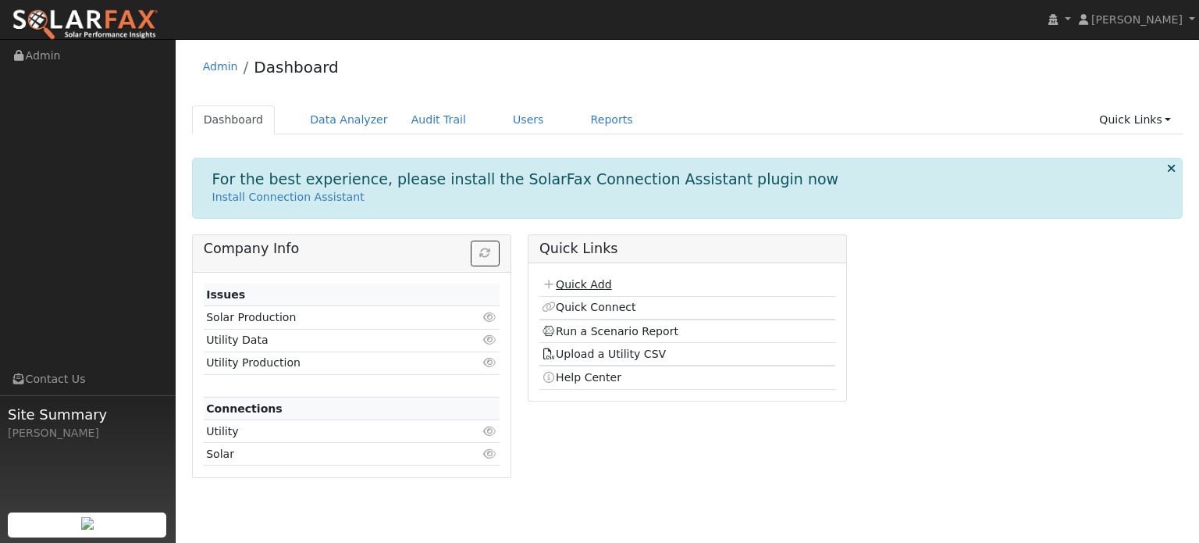
click at [578, 286] on link "Quick Add" at bounding box center [576, 284] width 69 height 12
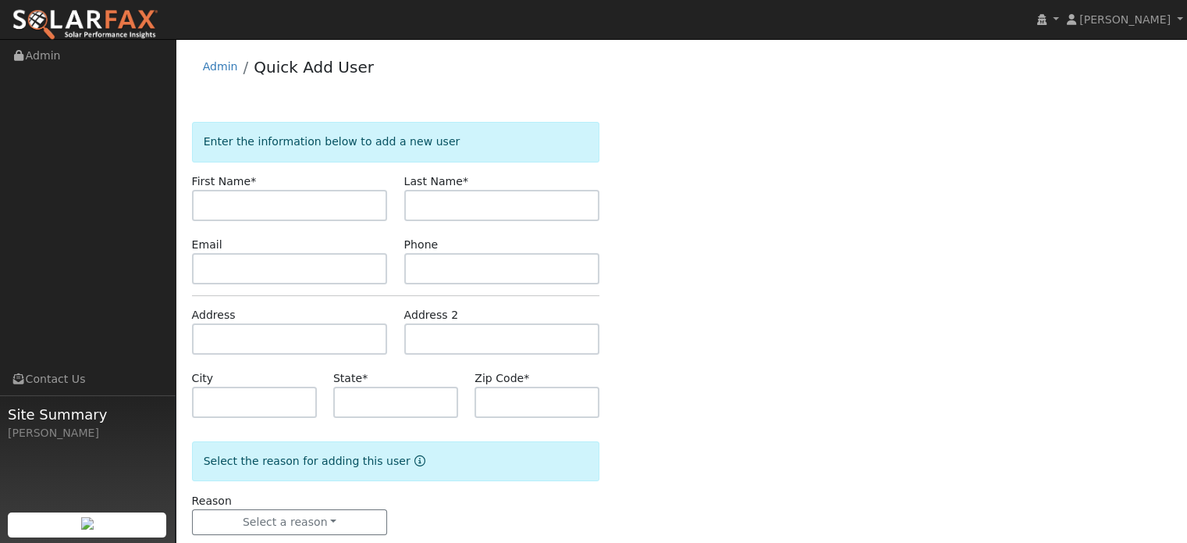
click at [262, 213] on input "text" at bounding box center [290, 205] width 196 height 31
type input "[PERSON_NAME]"
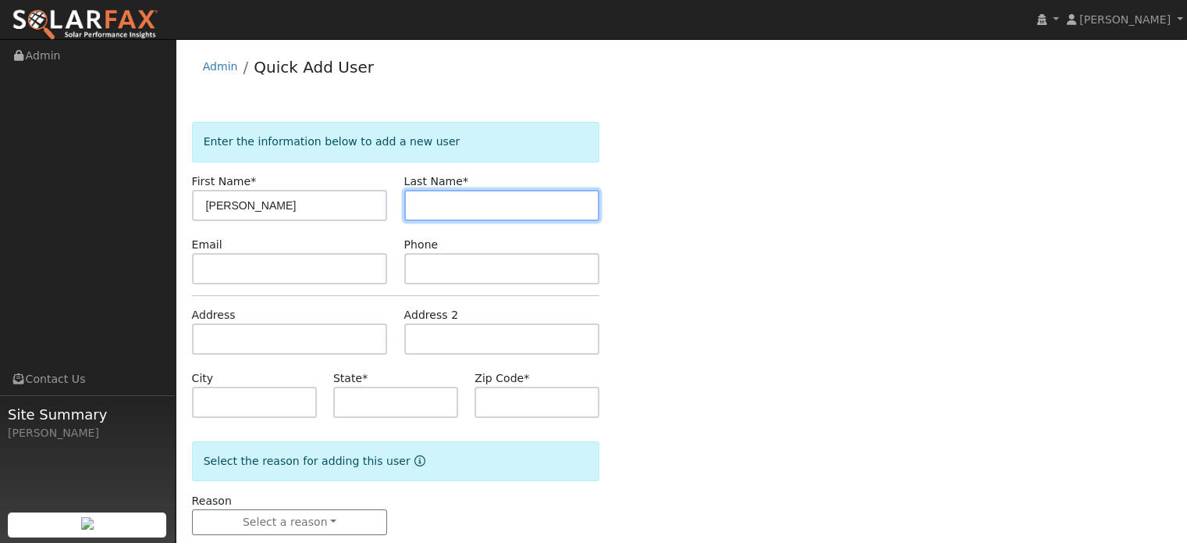
click at [464, 205] on input "text" at bounding box center [502, 205] width 196 height 31
type input "[PERSON_NAME]"
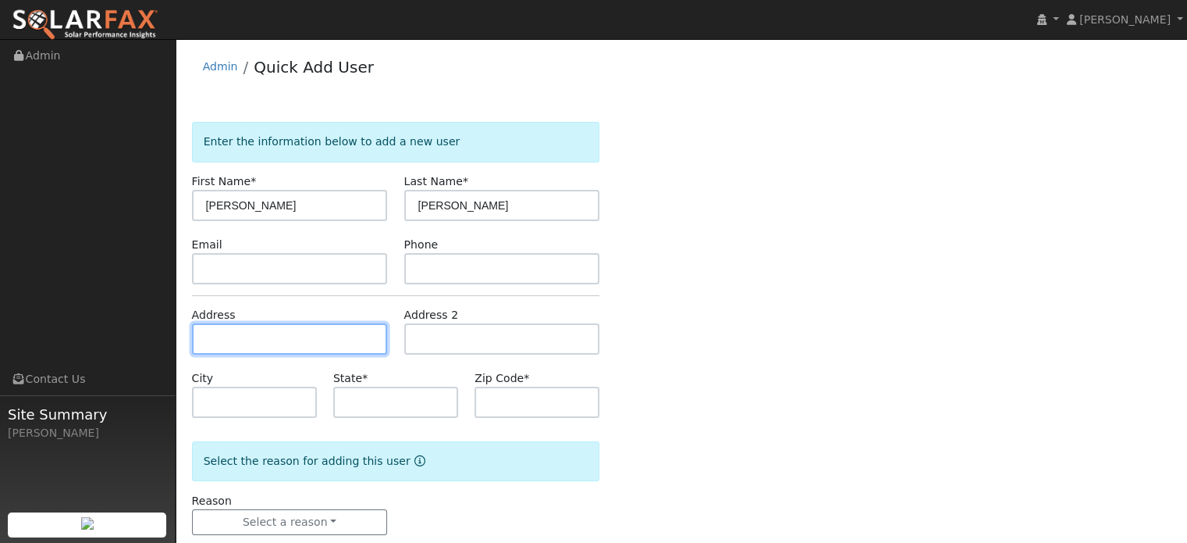
click at [206, 341] on input "text" at bounding box center [290, 338] width 196 height 31
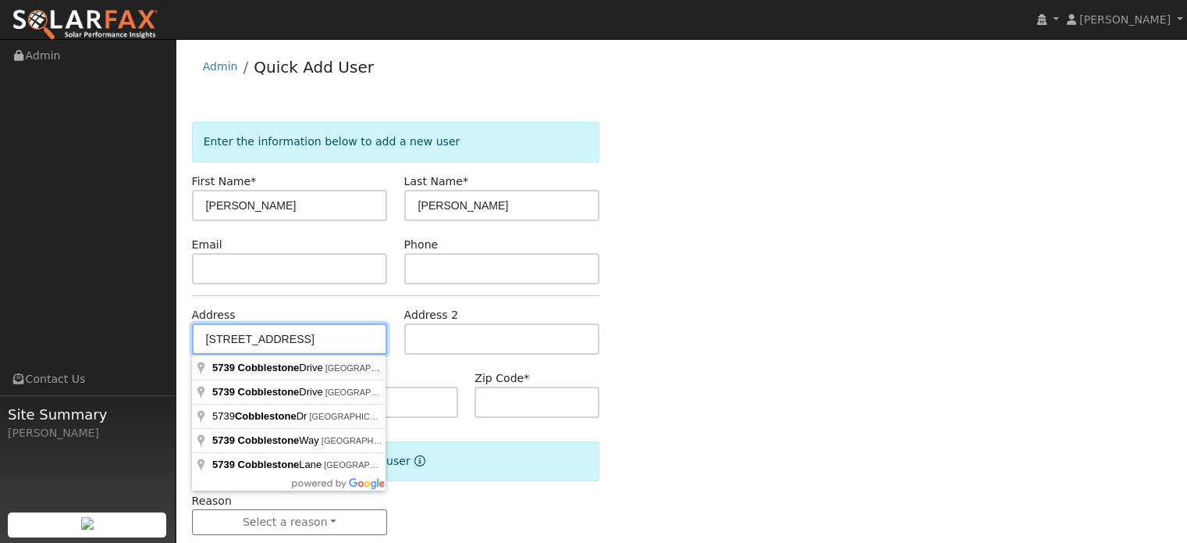
type input "[STREET_ADDRESS]"
type input "Rocklin"
type input "CA"
type input "95765"
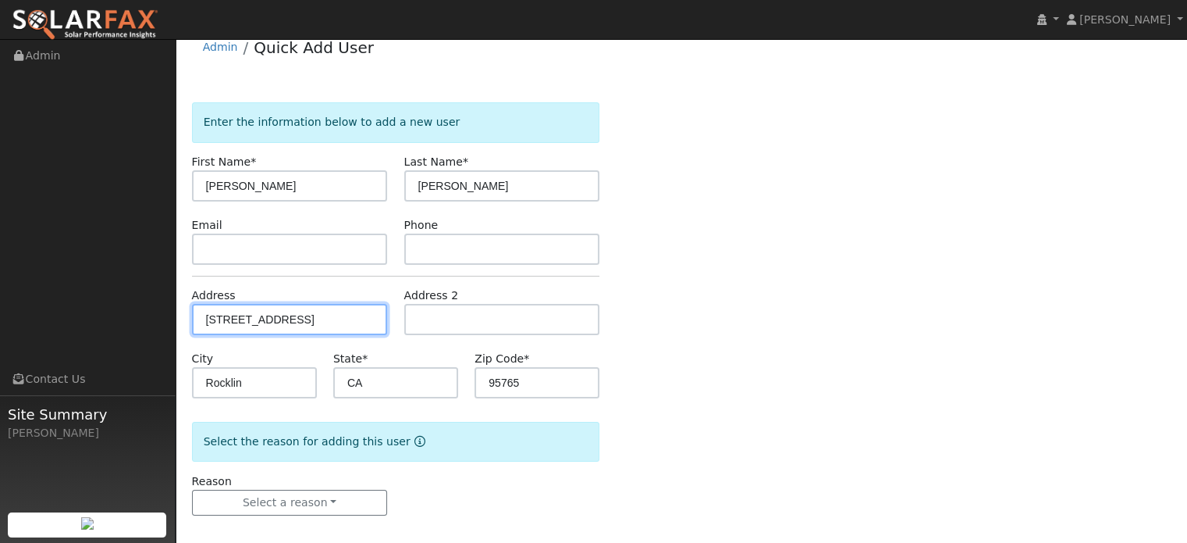
scroll to position [30, 0]
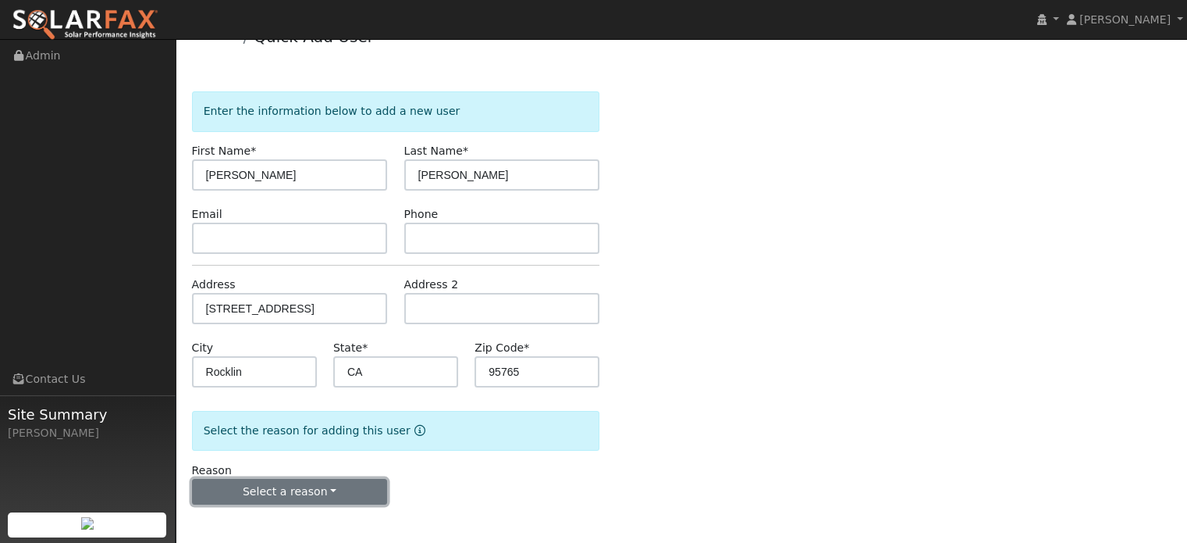
click at [325, 493] on button "Select a reason" at bounding box center [290, 492] width 196 height 27
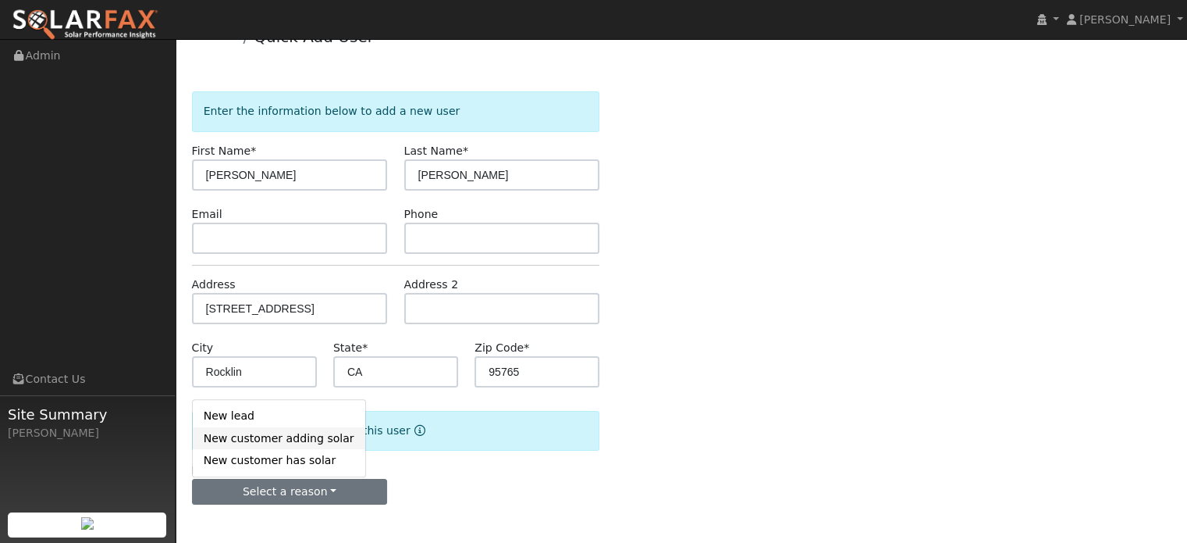
click at [338, 443] on link "New customer adding solar" at bounding box center [279, 438] width 173 height 22
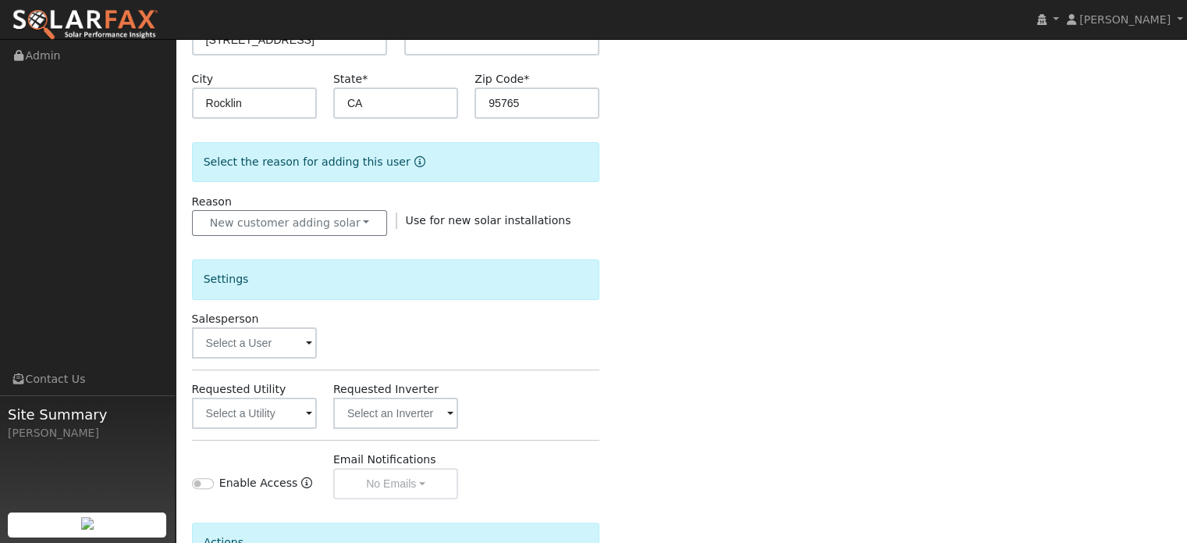
scroll to position [343, 0]
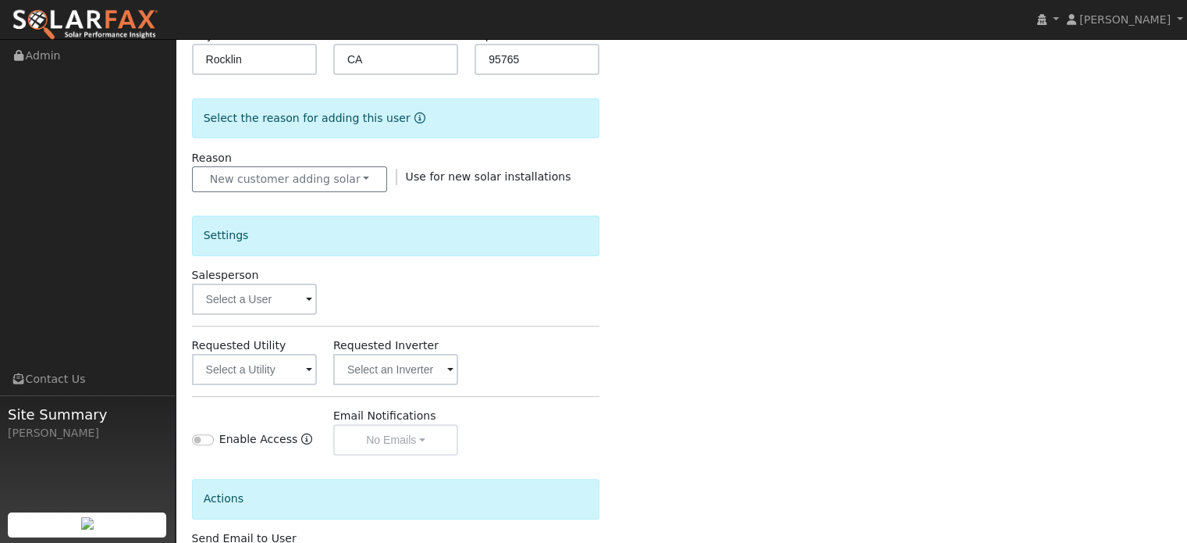
click at [310, 297] on span at bounding box center [309, 300] width 6 height 18
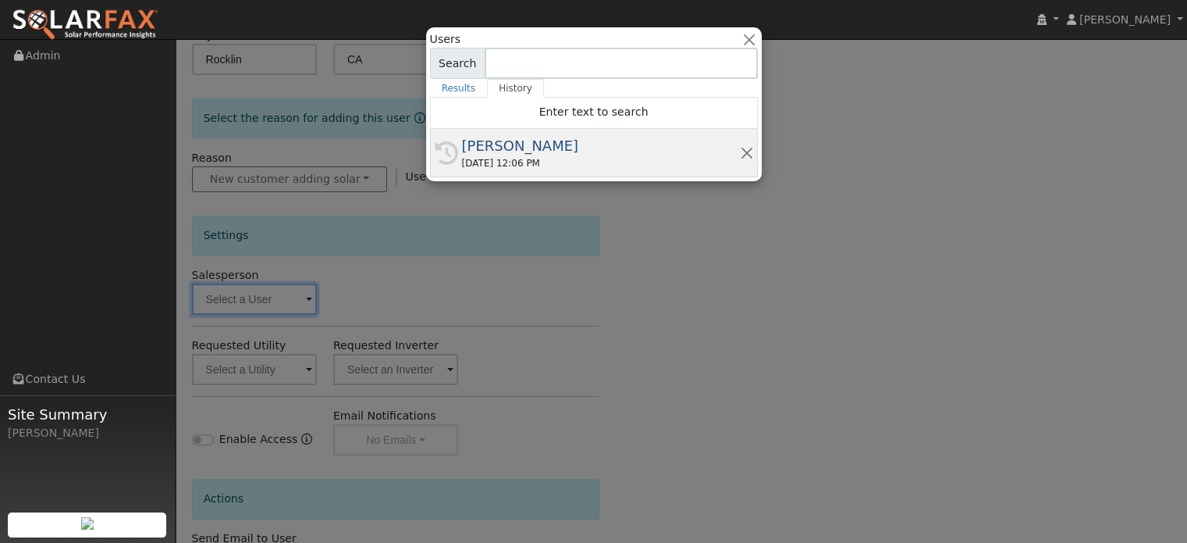
click at [484, 161] on div "08/15/2025 12:06 PM" at bounding box center [601, 163] width 278 height 14
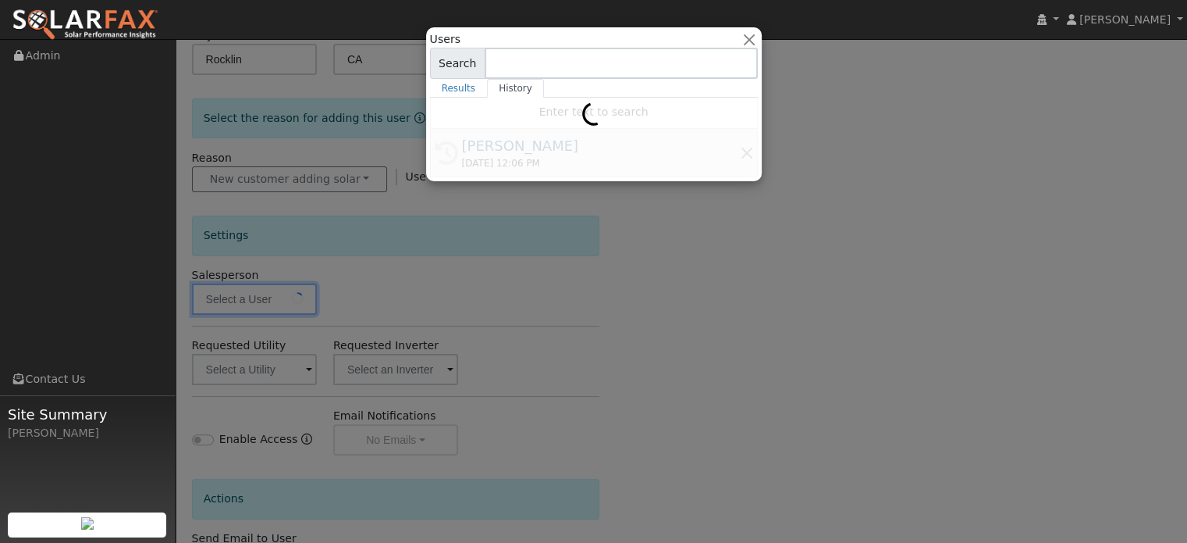
type input "[PERSON_NAME]"
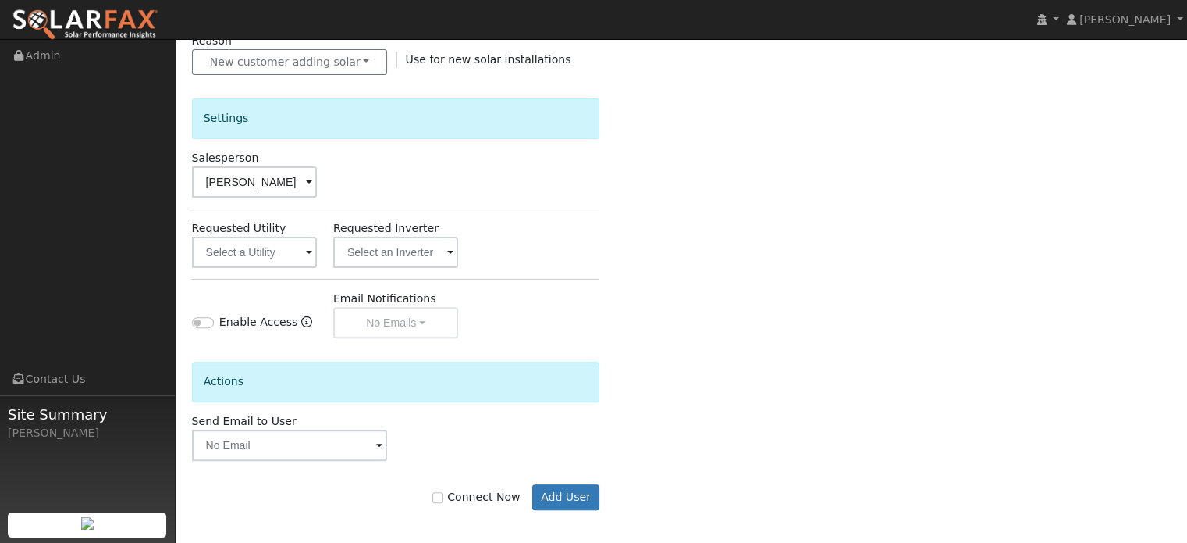
scroll to position [464, 0]
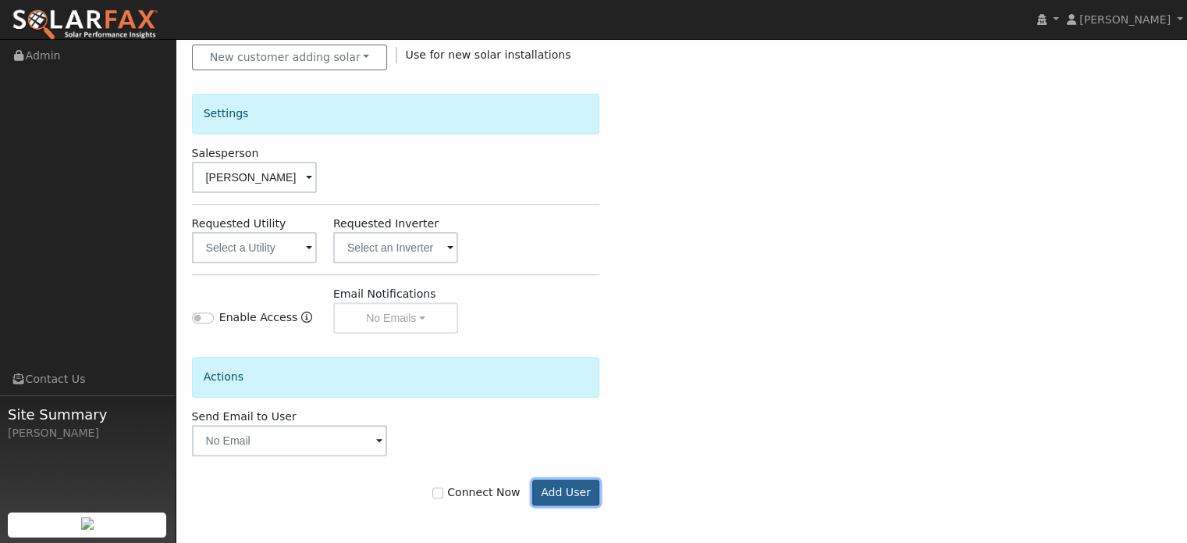
click at [575, 481] on button "Add User" at bounding box center [566, 492] width 68 height 27
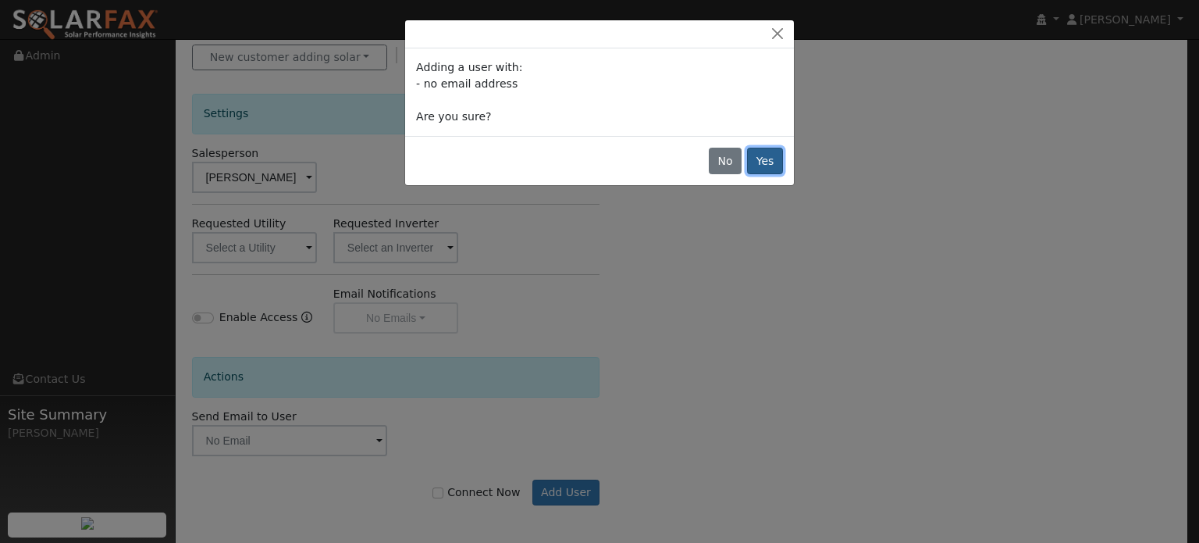
click at [777, 162] on button "Yes" at bounding box center [765, 161] width 36 height 27
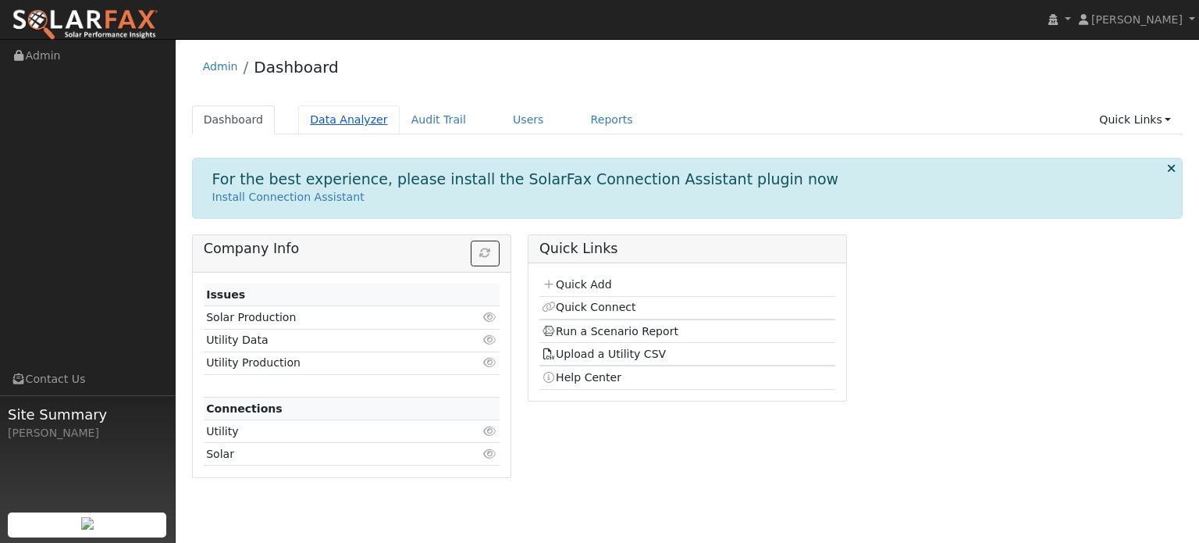
click at [343, 124] on link "Data Analyzer" at bounding box center [348, 119] width 101 height 29
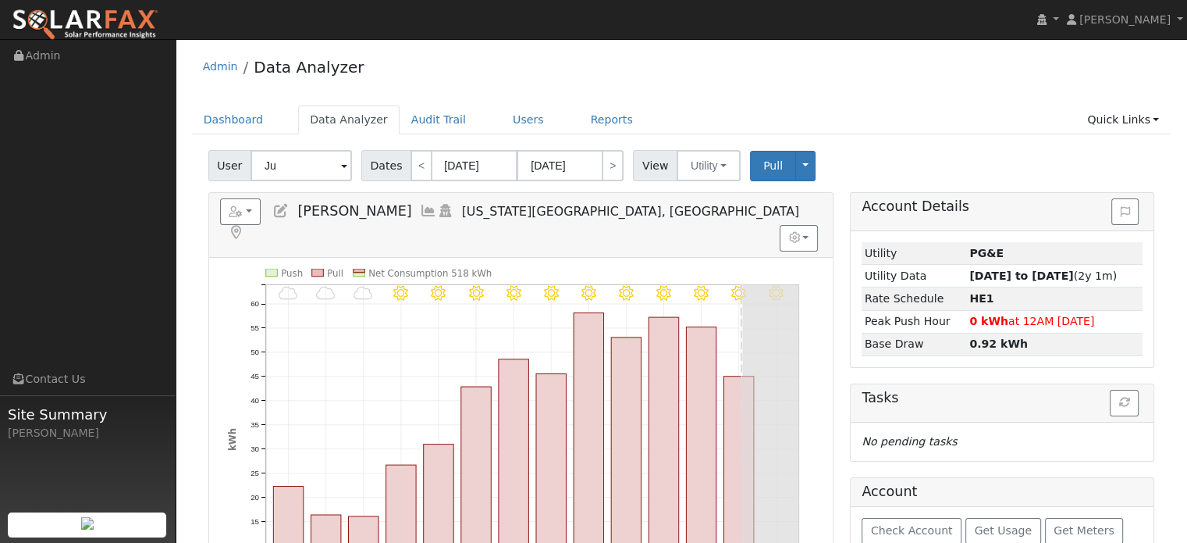
type input "J"
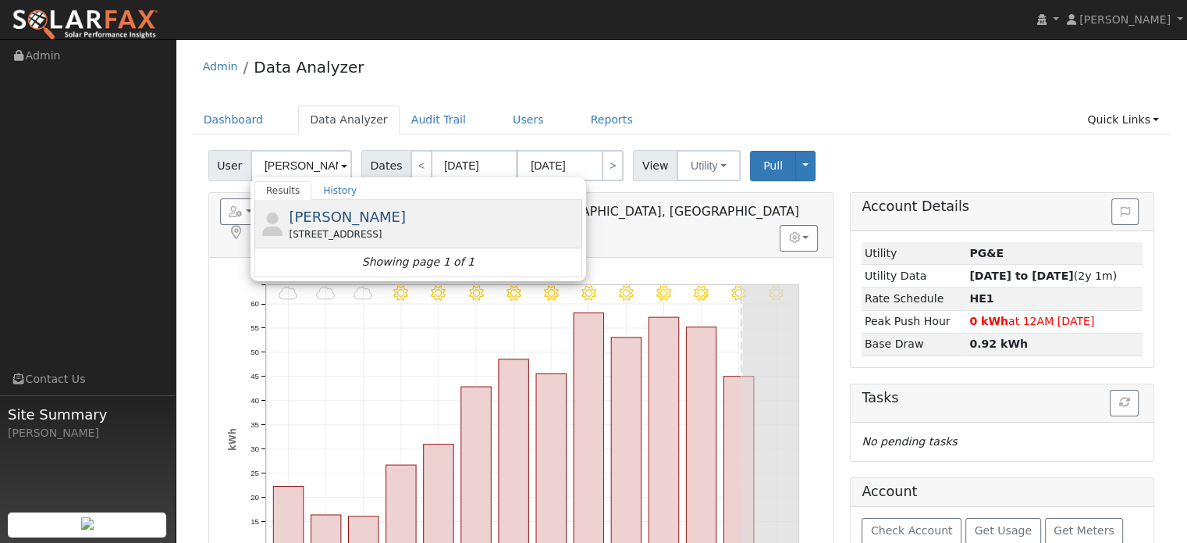
click at [306, 237] on div "[STREET_ADDRESS]" at bounding box center [434, 234] width 290 height 14
type input "[PERSON_NAME]"
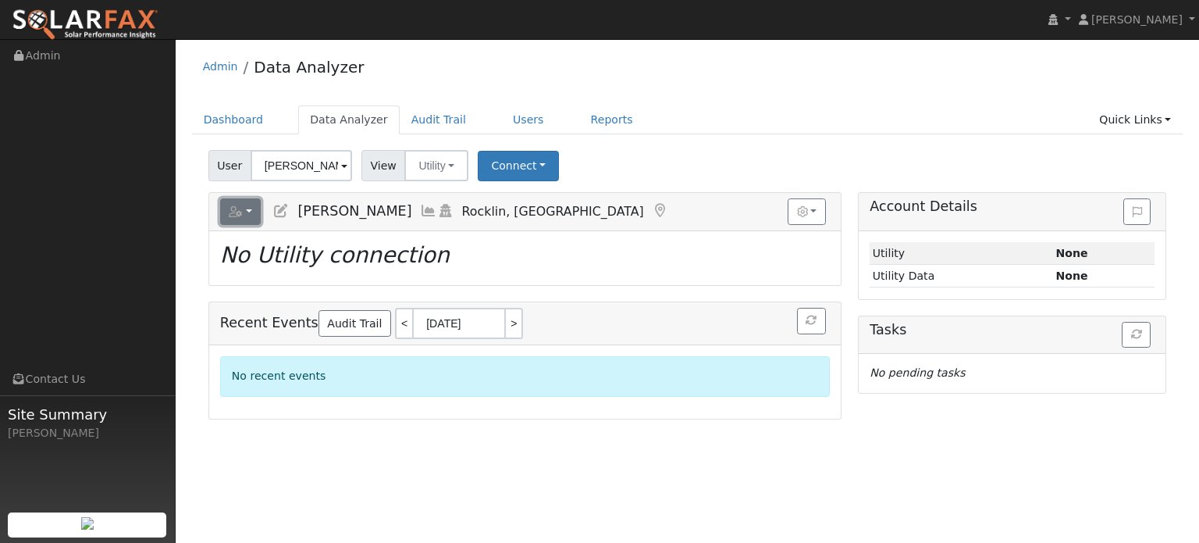
click at [251, 212] on button "button" at bounding box center [240, 211] width 41 height 27
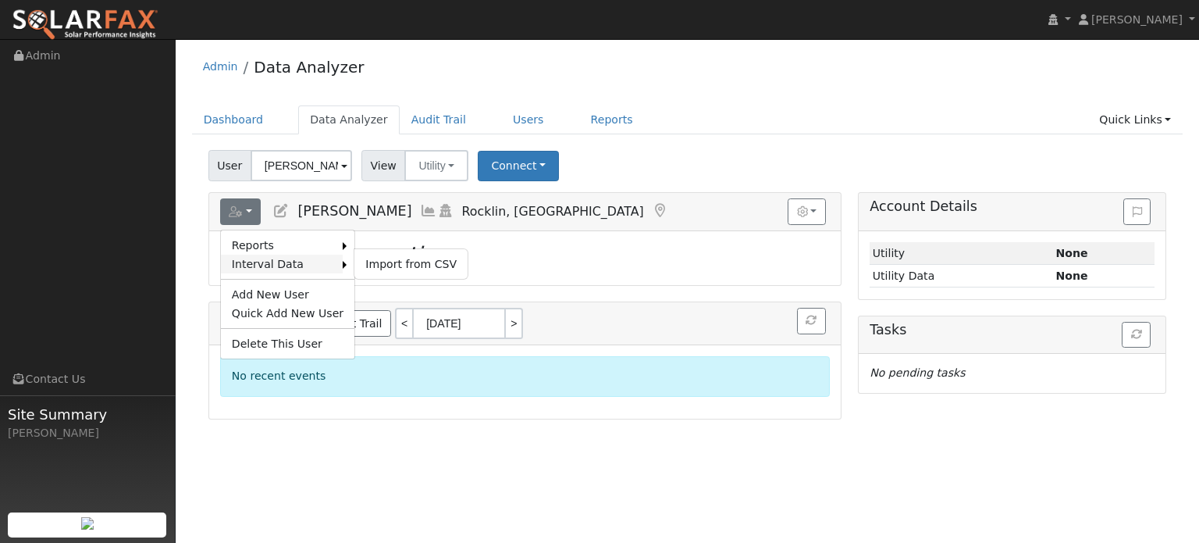
click at [261, 262] on link "Interval Data" at bounding box center [282, 263] width 122 height 19
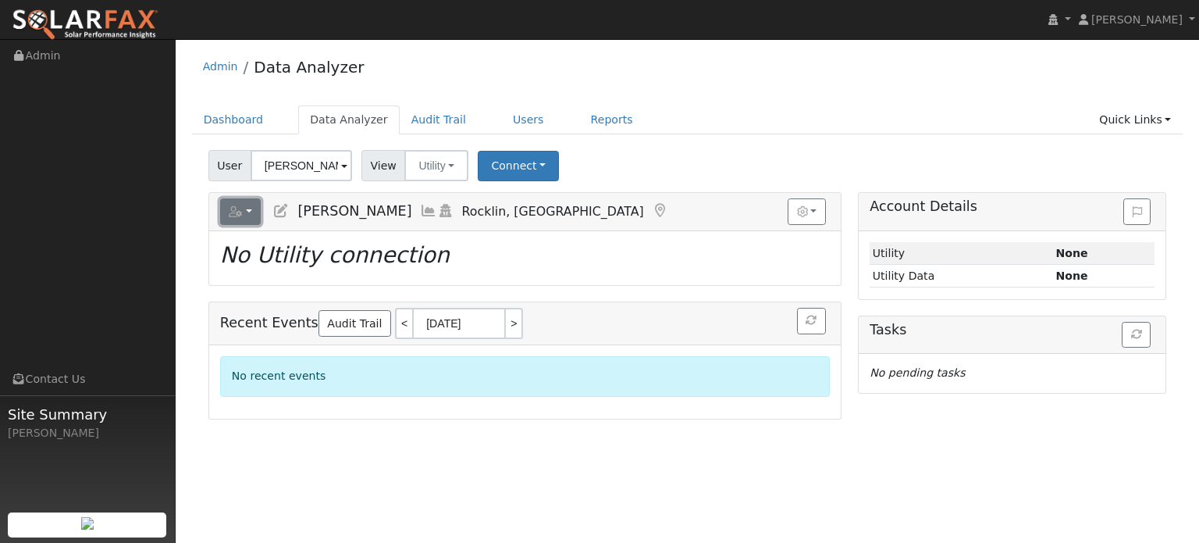
click at [245, 215] on button "button" at bounding box center [240, 211] width 41 height 27
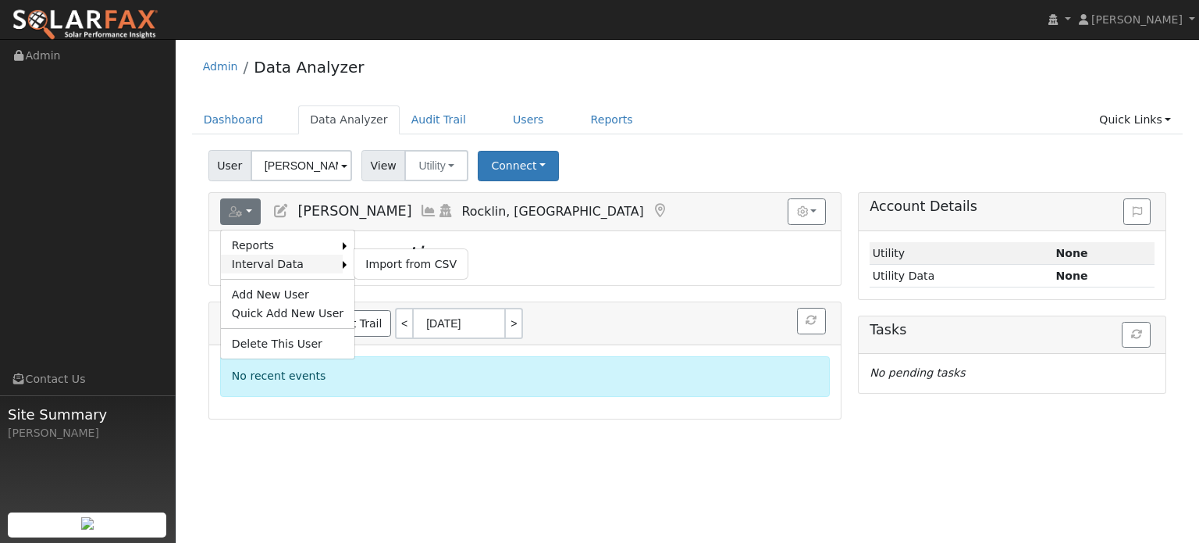
click at [328, 262] on link "Interval Data" at bounding box center [282, 263] width 122 height 19
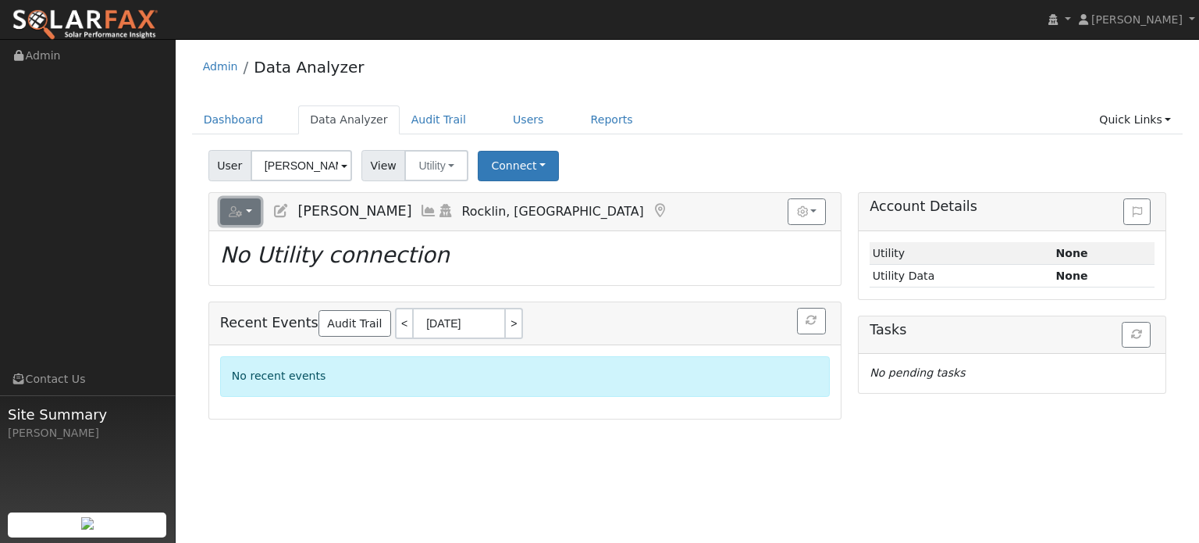
click at [250, 205] on button "button" at bounding box center [240, 211] width 41 height 27
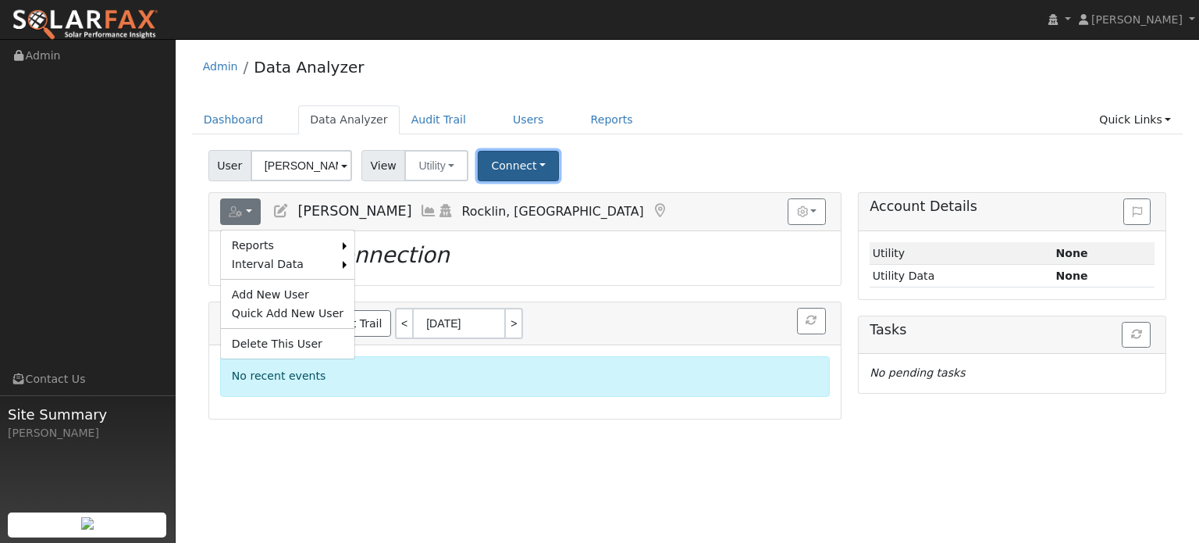
click at [500, 159] on button "Connect" at bounding box center [518, 166] width 81 height 30
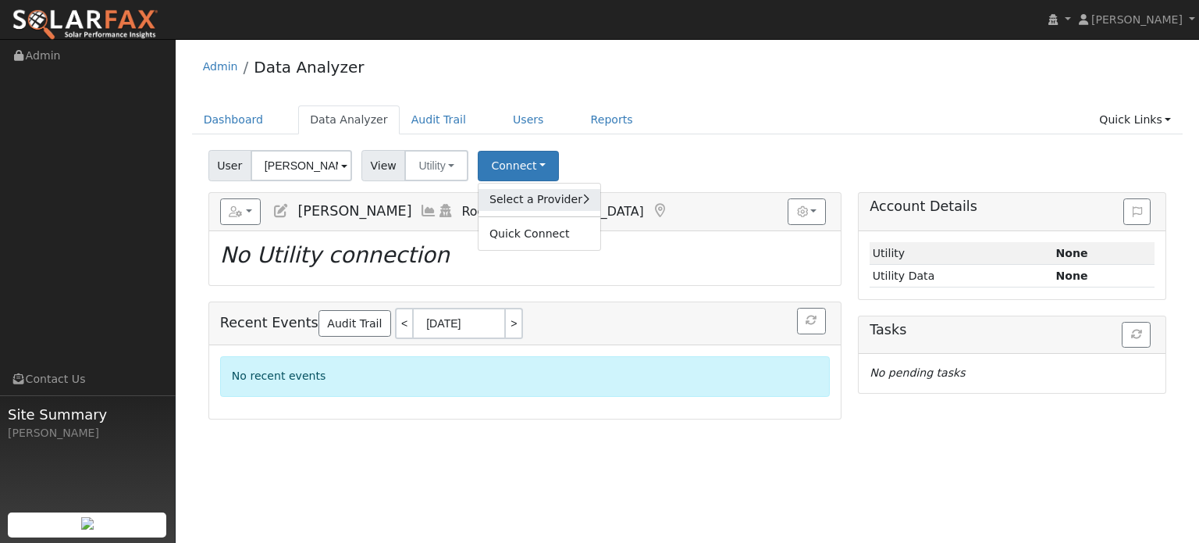
click at [497, 198] on link "Select a Provider" at bounding box center [540, 200] width 122 height 22
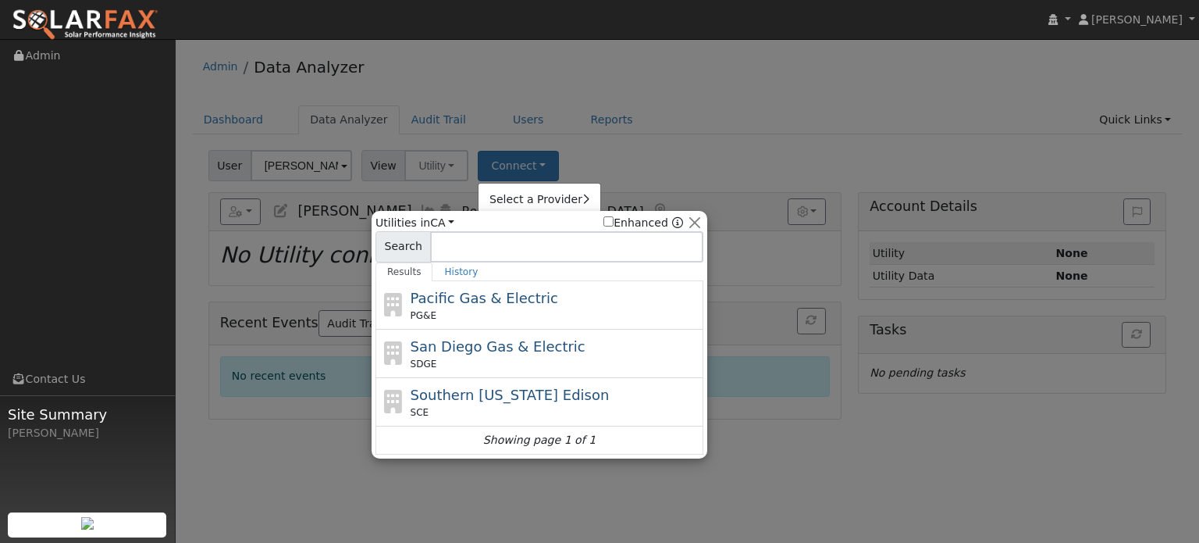
click at [476, 307] on div "Pacific Gas & Electric PG&E" at bounding box center [556, 304] width 290 height 35
